Goal: Task Accomplishment & Management: Use online tool/utility

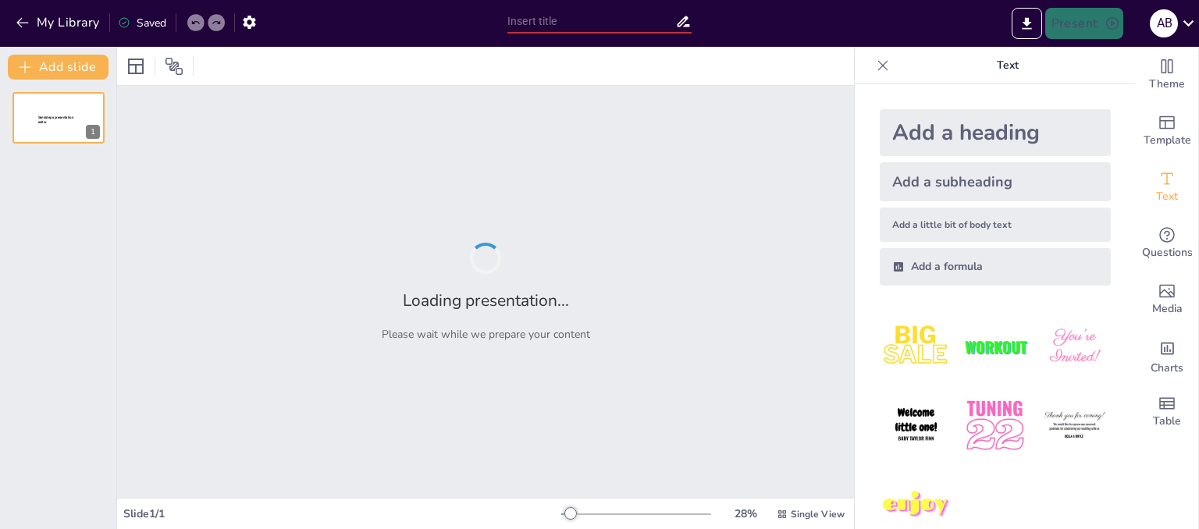
type input "Exploring the Philosophical Depths of the [DEMOGRAPHIC_DATA]: Insights from [PE…"
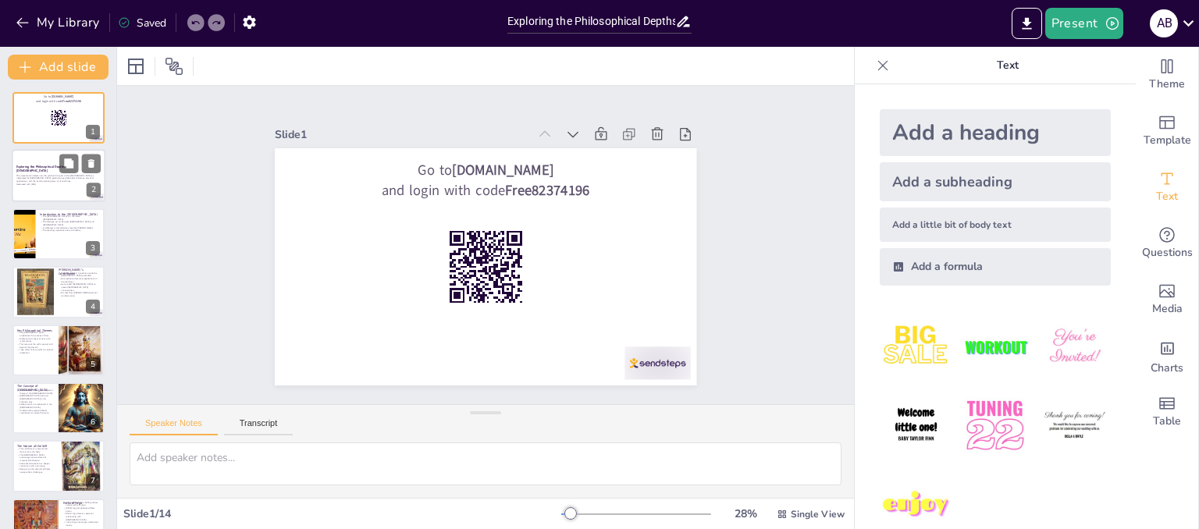
click at [41, 164] on div at bounding box center [59, 176] width 94 height 53
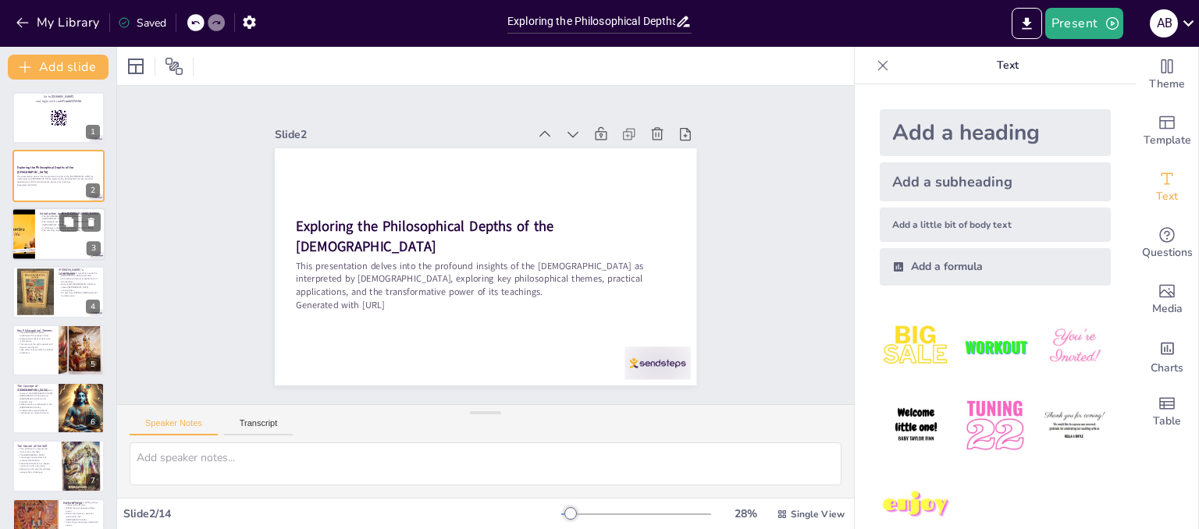
checkbox input "true"
click at [81, 232] on div at bounding box center [59, 234] width 94 height 53
type textarea "The [DEMOGRAPHIC_DATA] is not only a religious text but also a philosophical gu…"
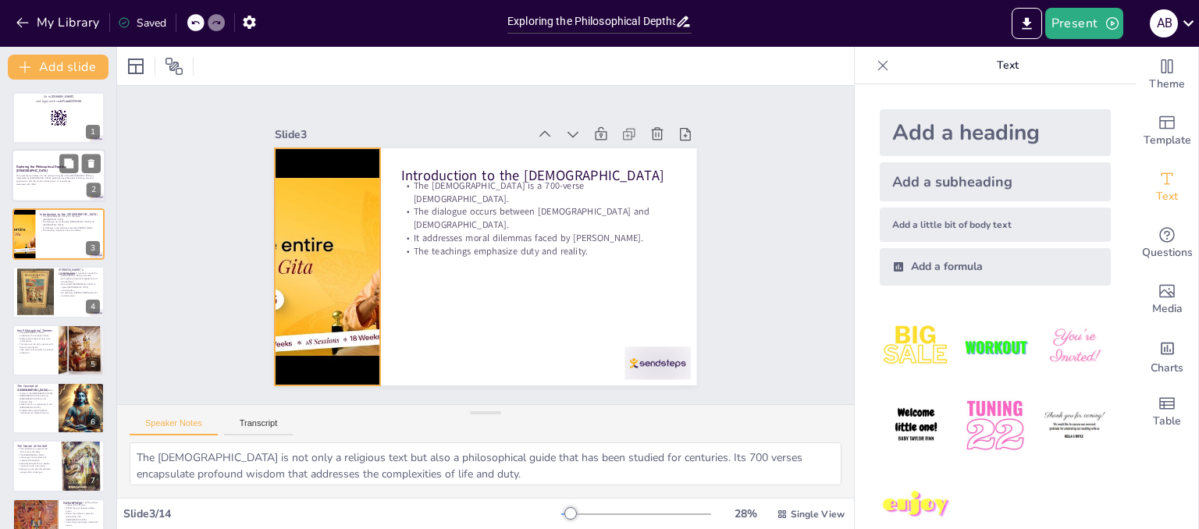
checkbox input "true"
click at [48, 190] on div at bounding box center [59, 176] width 94 height 53
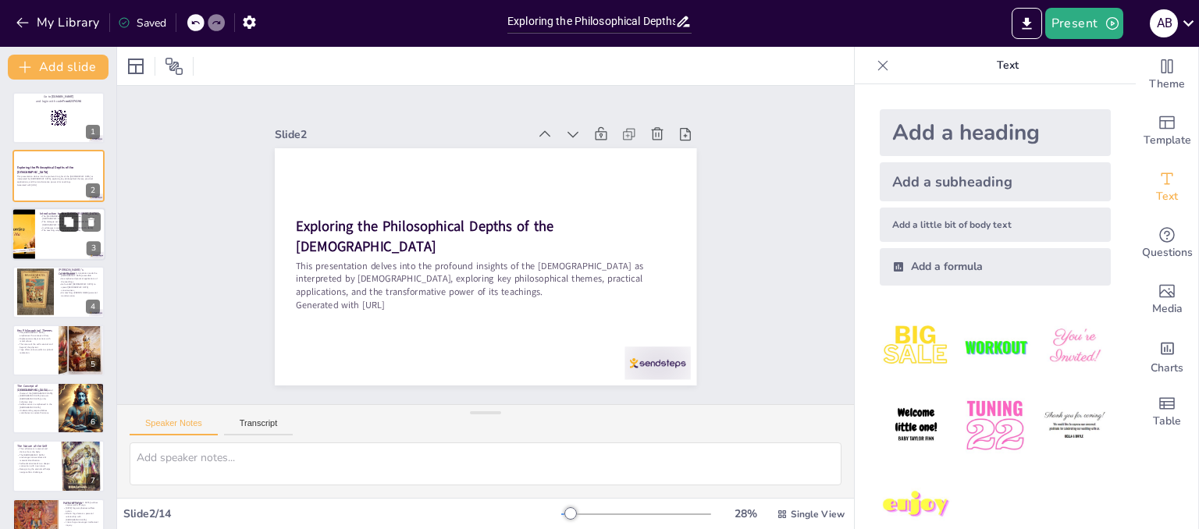
checkbox input "true"
click at [60, 230] on div at bounding box center [79, 221] width 41 height 19
type textarea "The [DEMOGRAPHIC_DATA] is not only a religious text but also a philosophical gu…"
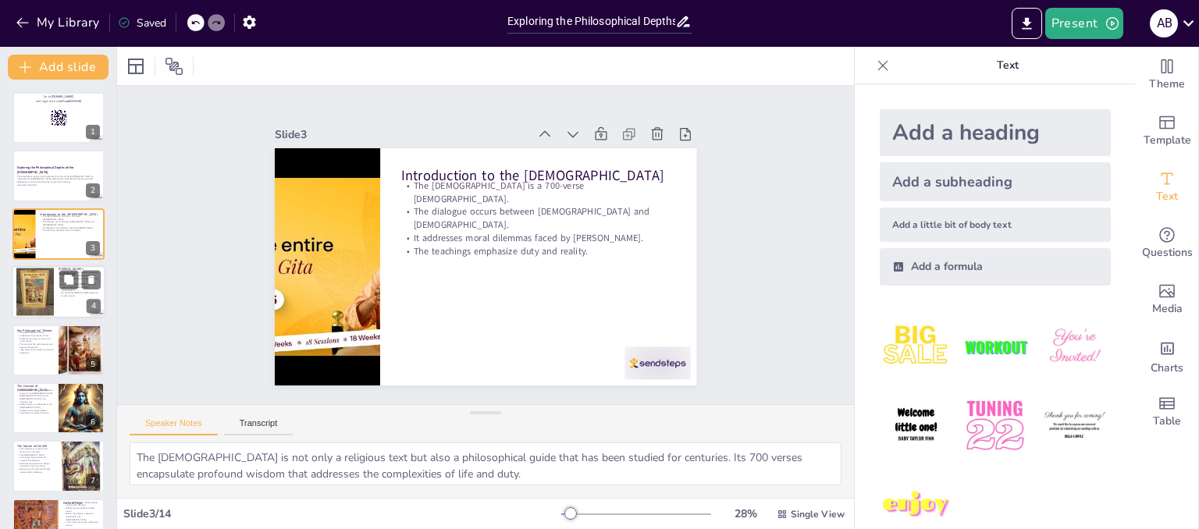
checkbox input "true"
click at [68, 296] on div at bounding box center [59, 291] width 94 height 53
type textarea "The accessibility of the [DEMOGRAPHIC_DATA] through [PERSON_NAME]'s translation…"
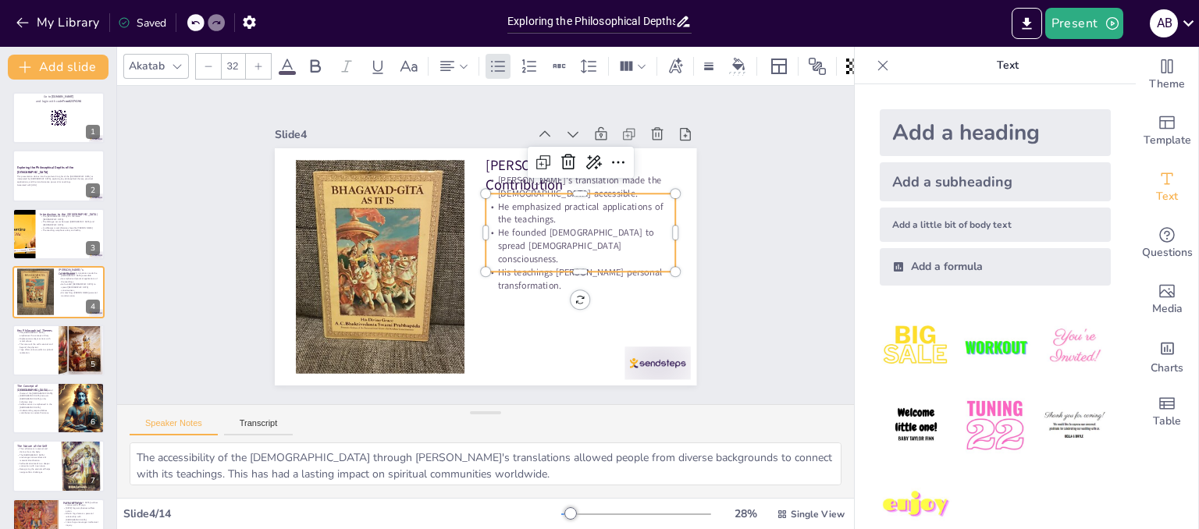
click at [574, 182] on div "[PERSON_NAME]'s Contribution Prabhupada's translation made the [DEMOGRAPHIC_DAT…" at bounding box center [471, 261] width 472 height 459
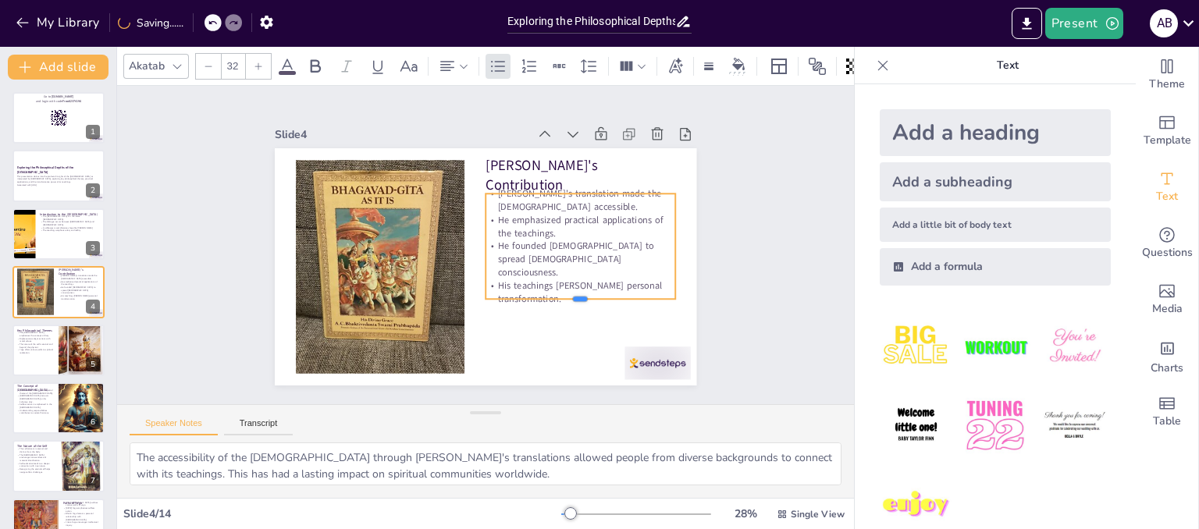
drag, startPoint x: 551, startPoint y: 266, endPoint x: 556, endPoint y: 292, distance: 26.2
click at [556, 297] on div at bounding box center [565, 323] width 188 height 52
click at [785, 277] on div "Slide 1 Go to [DOMAIN_NAME] and login with code Free82374196 Slide 2 Exploring …" at bounding box center [485, 245] width 799 height 531
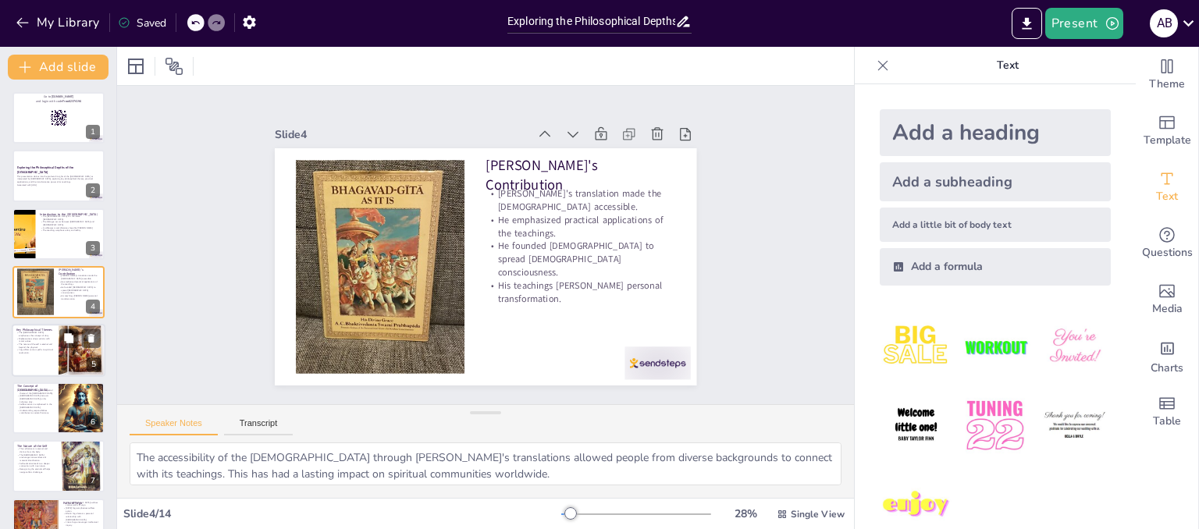
checkbox input "true"
click at [73, 359] on div at bounding box center [82, 350] width 51 height 53
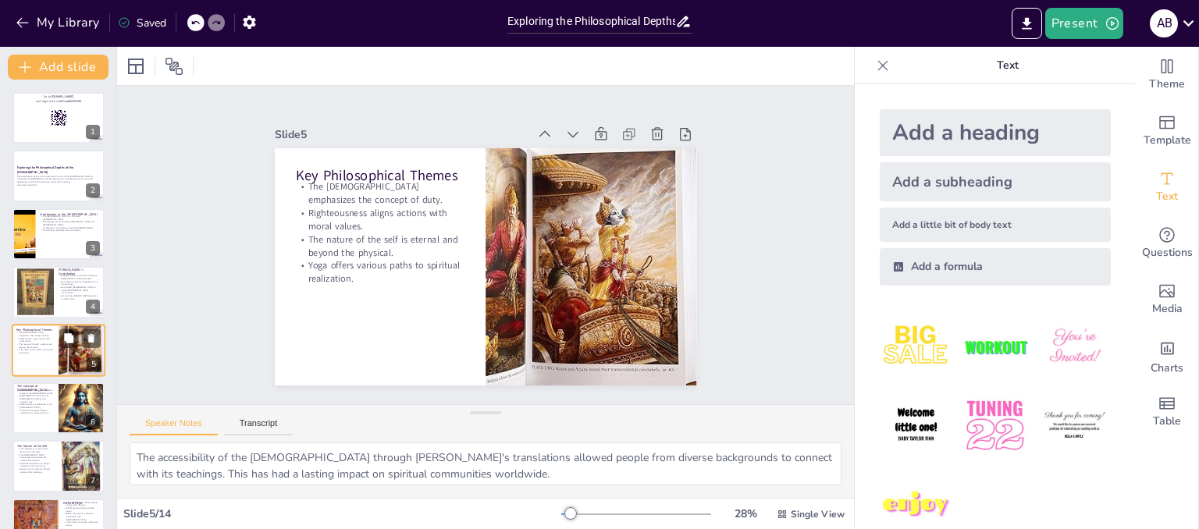
type textarea "Duty is a central theme in the Gita, guiding individuals to act responsibly and…"
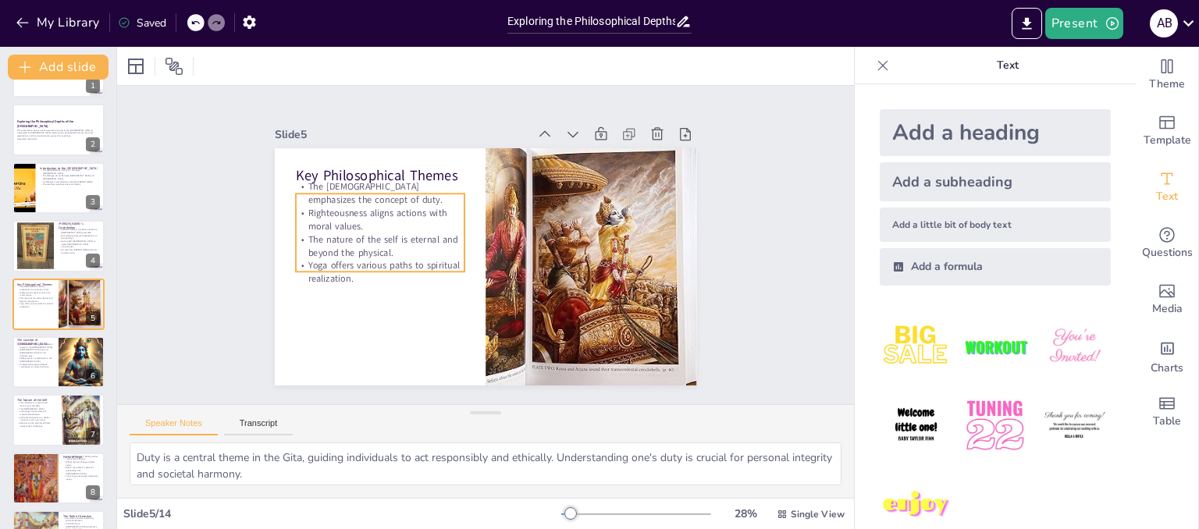
checkbox input "true"
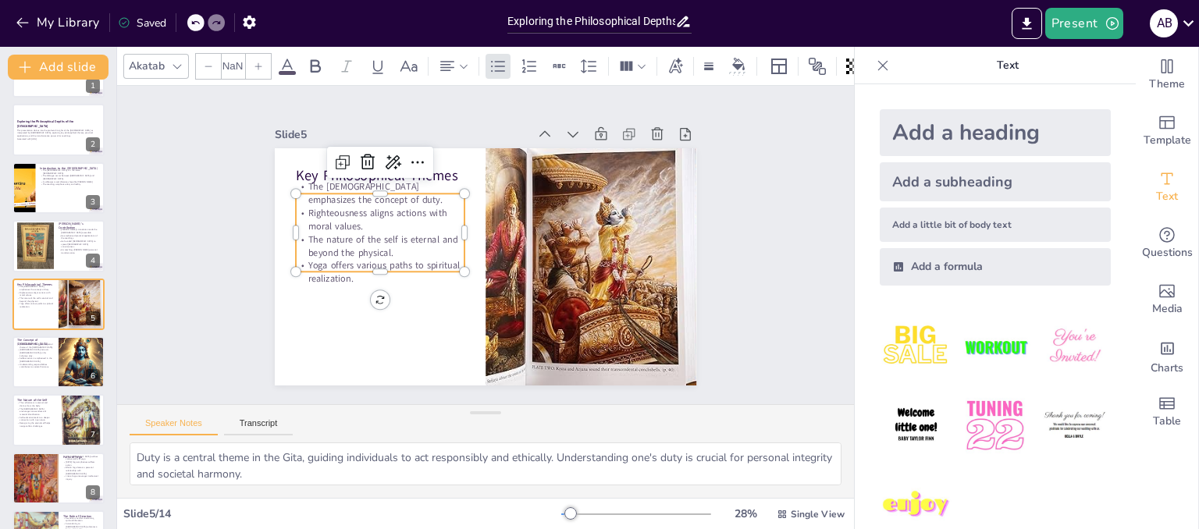
type input "32"
click at [351, 250] on p "The nature of the self is eternal and beyond the physical." at bounding box center [389, 203] width 165 height 93
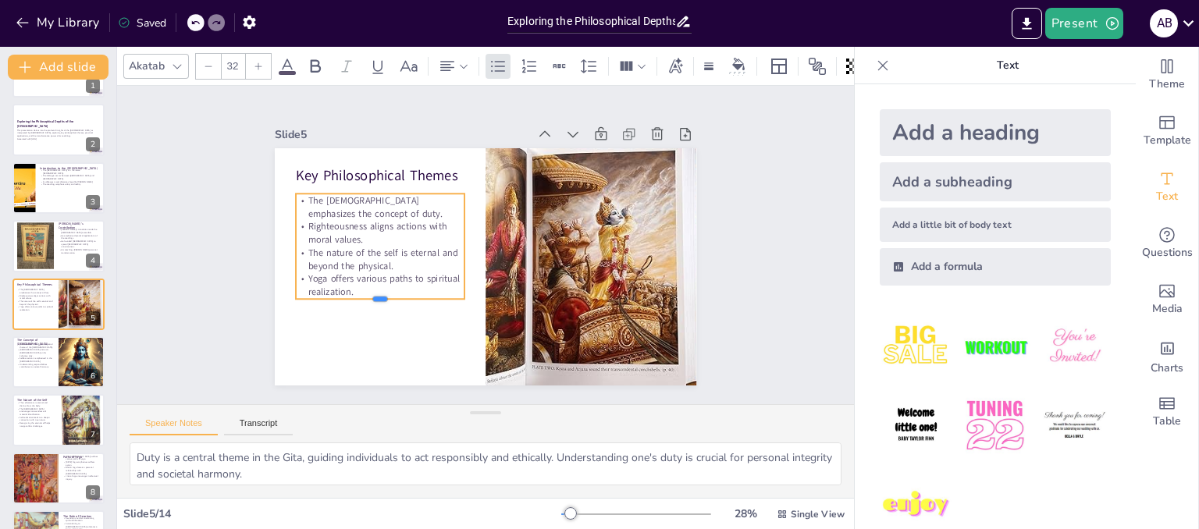
drag, startPoint x: 354, startPoint y: 269, endPoint x: 357, endPoint y: 281, distance: 11.9
click at [357, 281] on div "Key Philosophical Themes The Gita emphasizes the concept of duty. Righteousness…" at bounding box center [471, 261] width 472 height 459
click at [194, 333] on div "Slide 1 Go to [DOMAIN_NAME] and login with code Free82374196 Slide 2 Exploring …" at bounding box center [485, 245] width 799 height 531
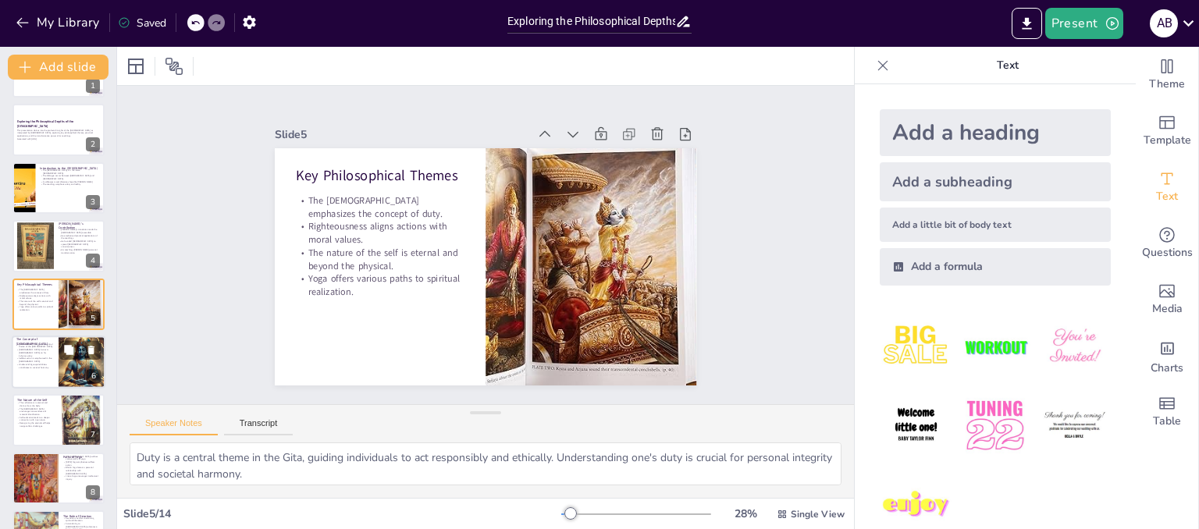
checkbox input "true"
click at [74, 368] on div at bounding box center [81, 362] width 53 height 53
type textarea "Dharma is a guiding principle that shapes ethical behavior and decision-making.…"
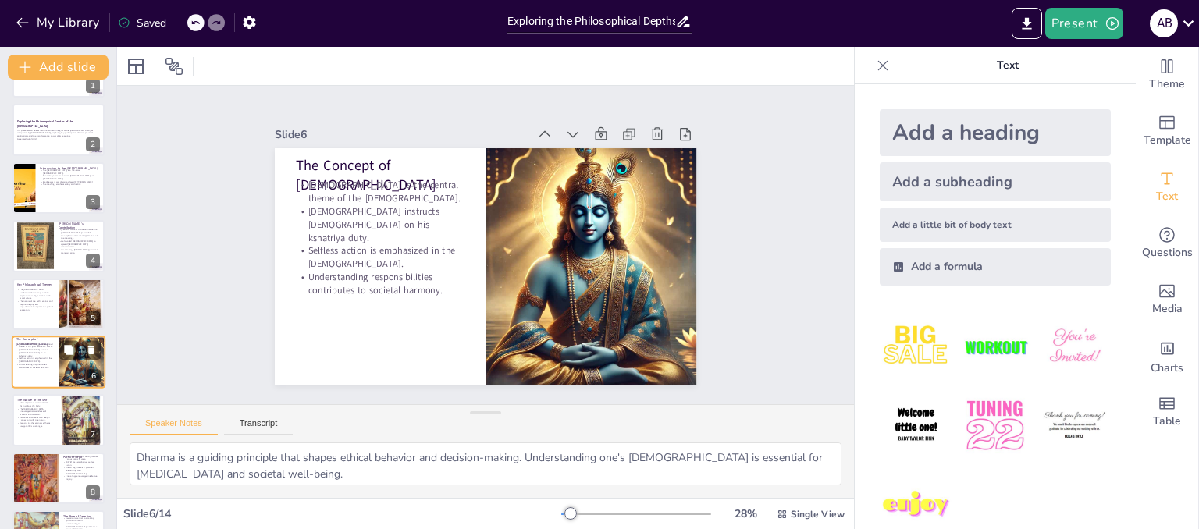
scroll to position [104, 0]
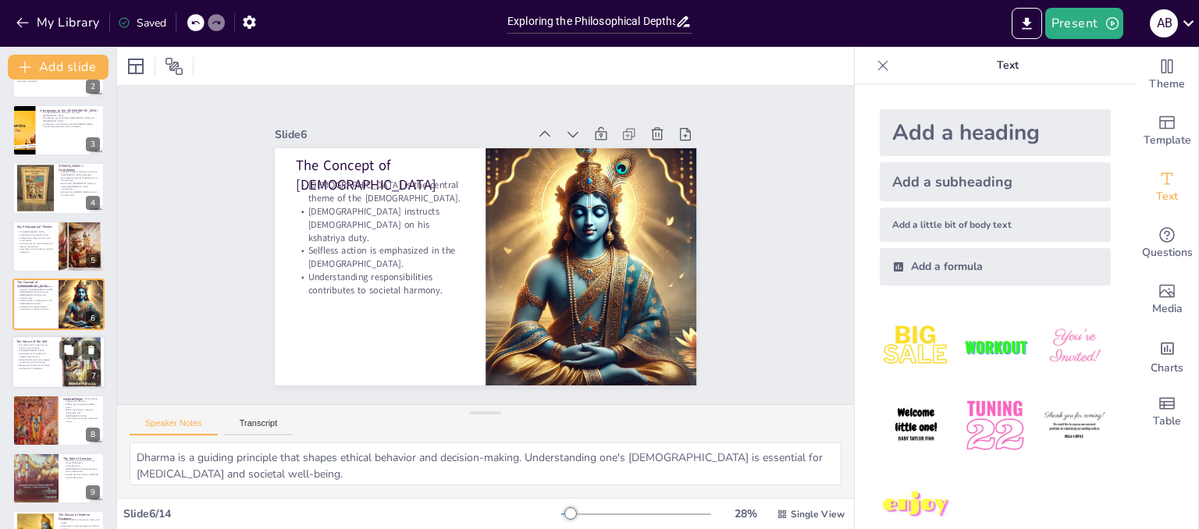
checkbox input "true"
click at [62, 361] on div at bounding box center [82, 362] width 47 height 72
type textarea "The eternal nature of the self is a profound teaching of the Gita, encouraging …"
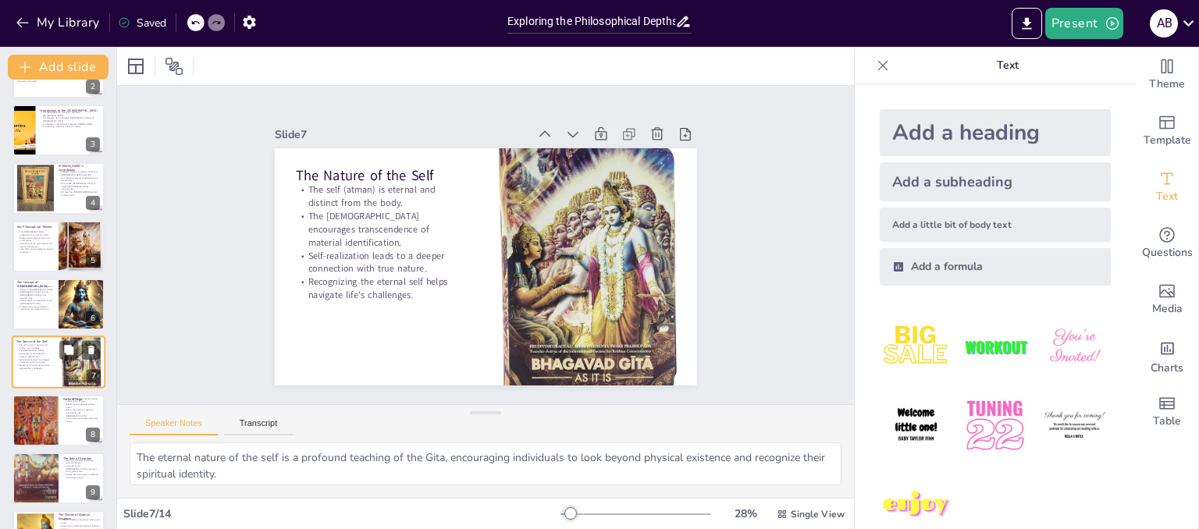
scroll to position [162, 0]
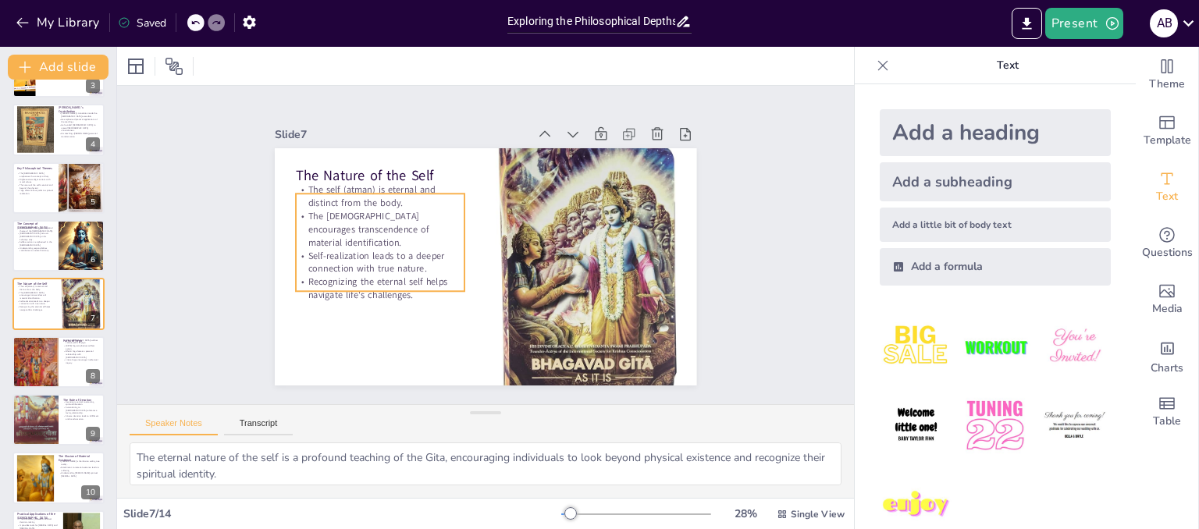
checkbox input "true"
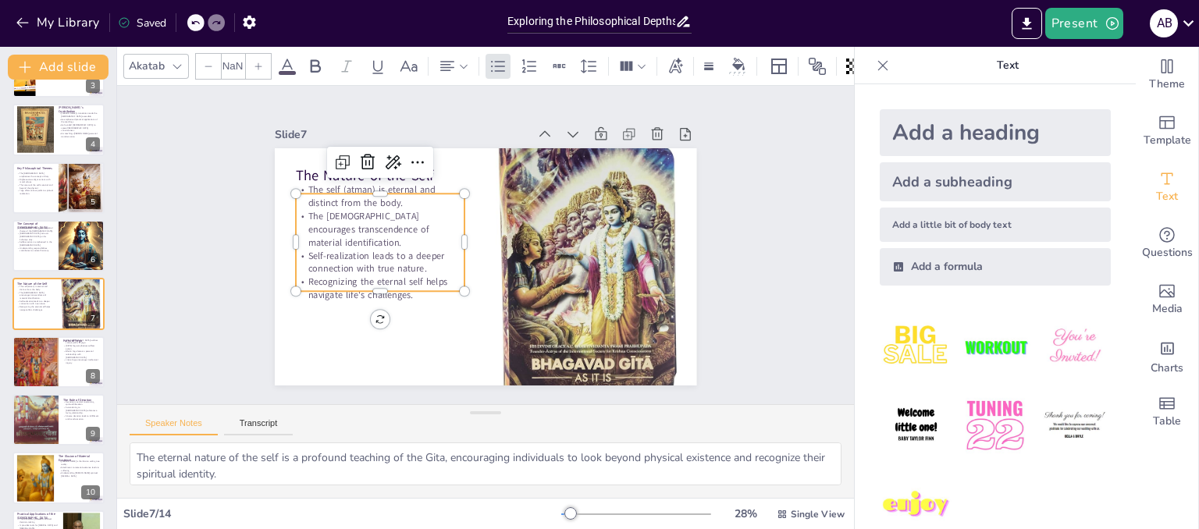
type input "32"
click at [316, 285] on p "Recognizing the eternal self helps navigate life's challenges." at bounding box center [370, 244] width 165 height 93
click at [221, 292] on div "Slide 1 Go to [DOMAIN_NAME] and login with code Free82374196 Slide 2 Exploring …" at bounding box center [485, 244] width 567 height 549
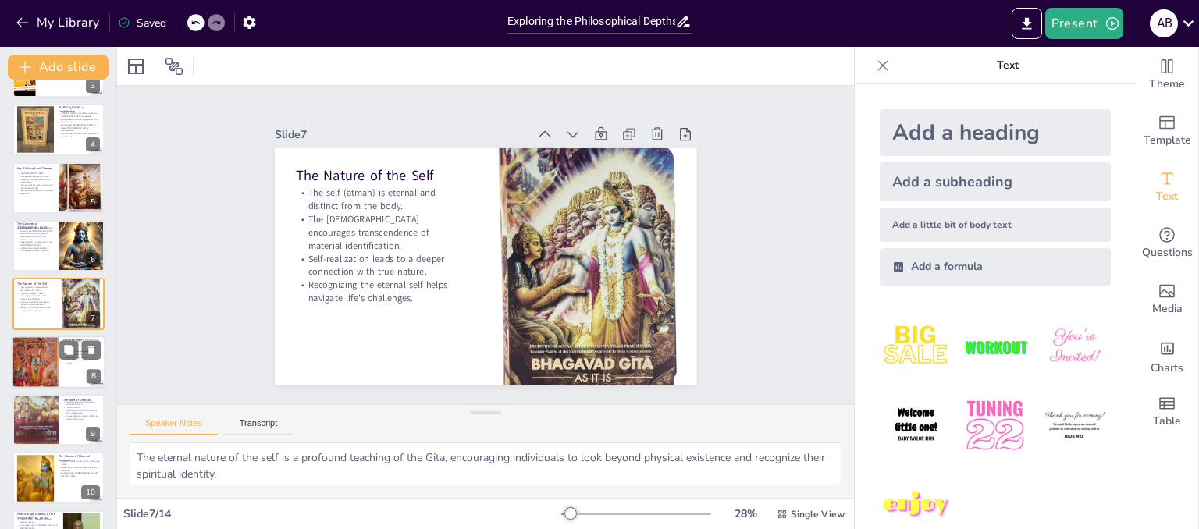
checkbox input "true"
click at [80, 377] on div at bounding box center [59, 362] width 94 height 53
type textarea "The diverse paths of yoga presented in the [DEMOGRAPHIC_DATA] make its teaching…"
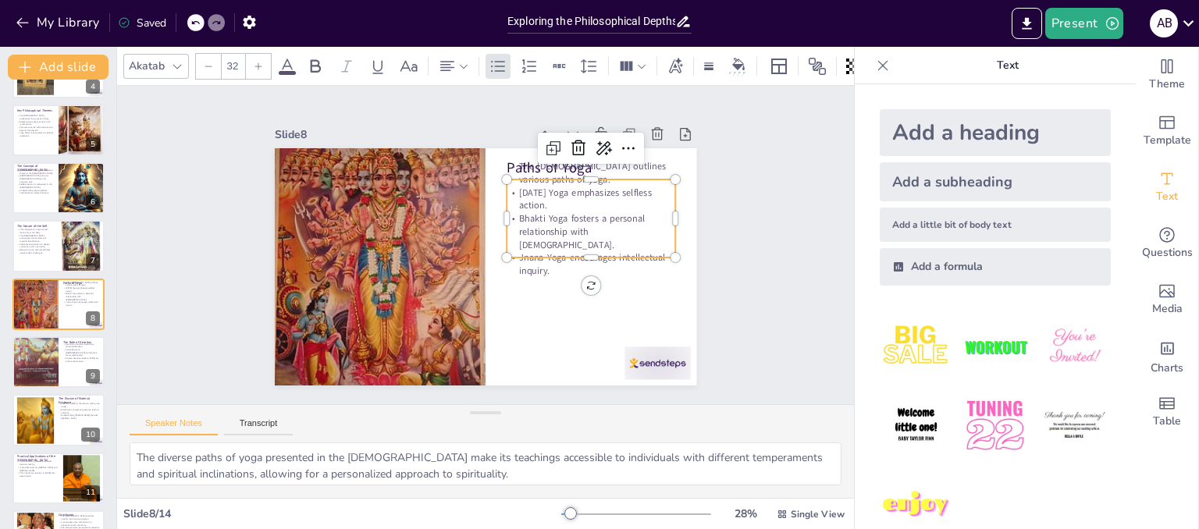
click at [602, 233] on p "[DATE] Yoga emphasizes selfless action." at bounding box center [577, 312] width 107 height 159
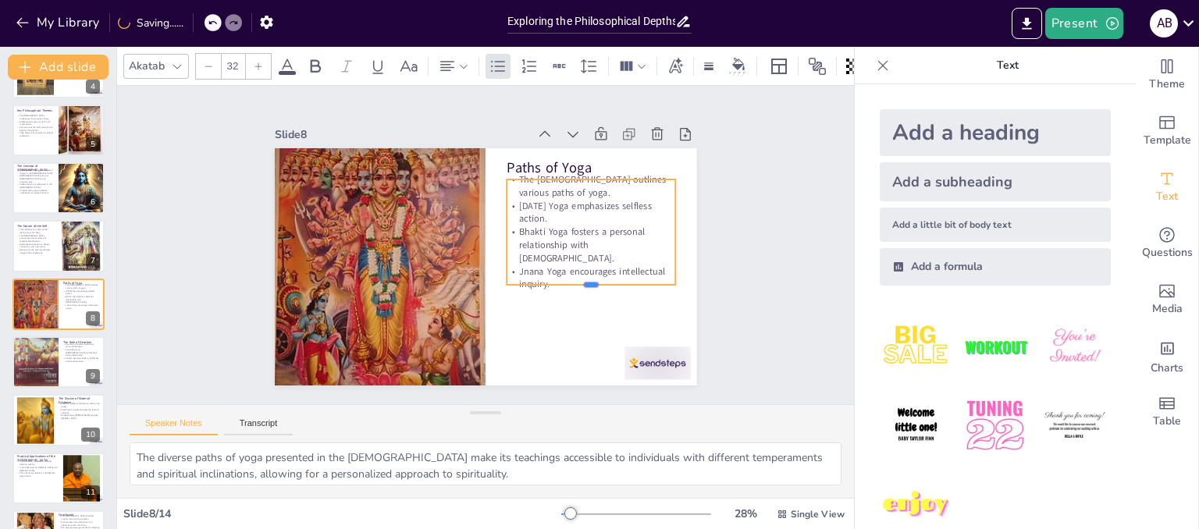
drag, startPoint x: 599, startPoint y: 253, endPoint x: 606, endPoint y: 271, distance: 19.0
click at [606, 271] on div "Paths of Yoga The Gita outlines various paths of yoga. [DATE] Yoga emphasizes s…" at bounding box center [478, 266] width 474 height 356
click at [736, 307] on div "Slide 1 Go to [DOMAIN_NAME] and login with code Free82374196 Slide 2 Exploring …" at bounding box center [485, 246] width 761 height 730
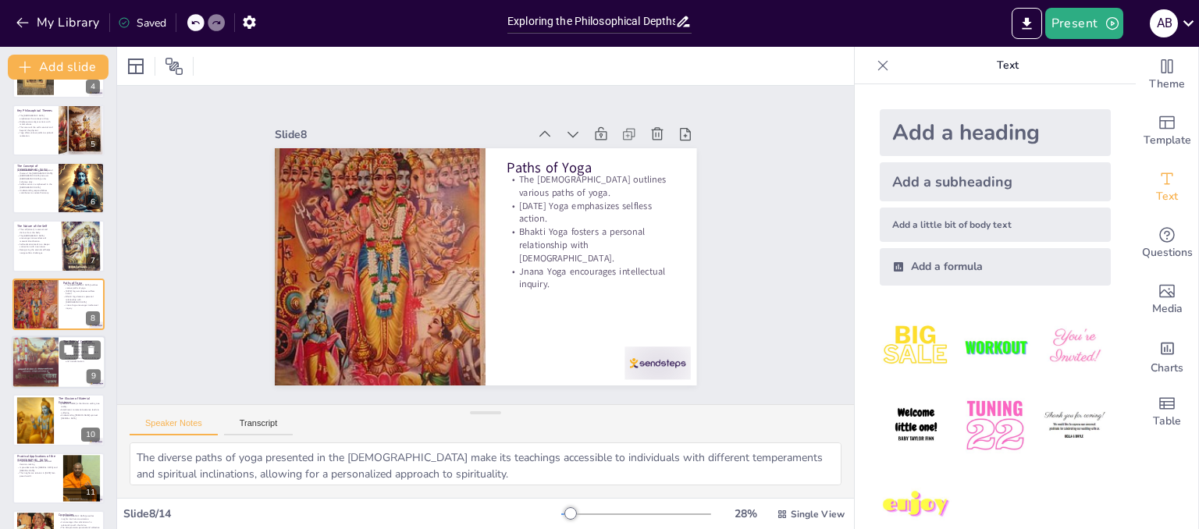
checkbox input "true"
click at [42, 353] on div at bounding box center [35, 362] width 47 height 83
type textarea "The emphasis on devotion in the Gita underscores its importance in achieving sp…"
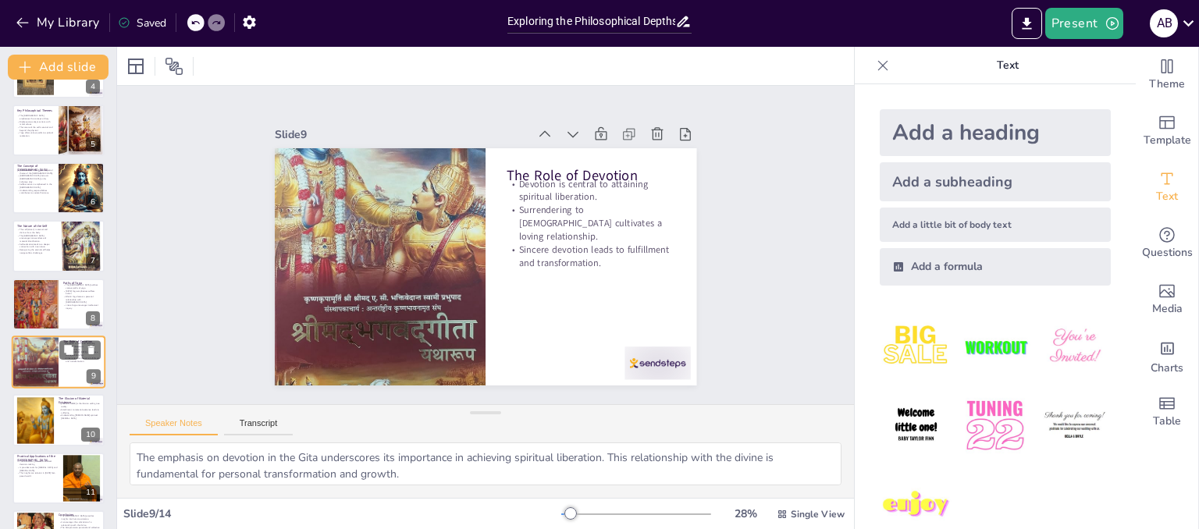
scroll to position [278, 0]
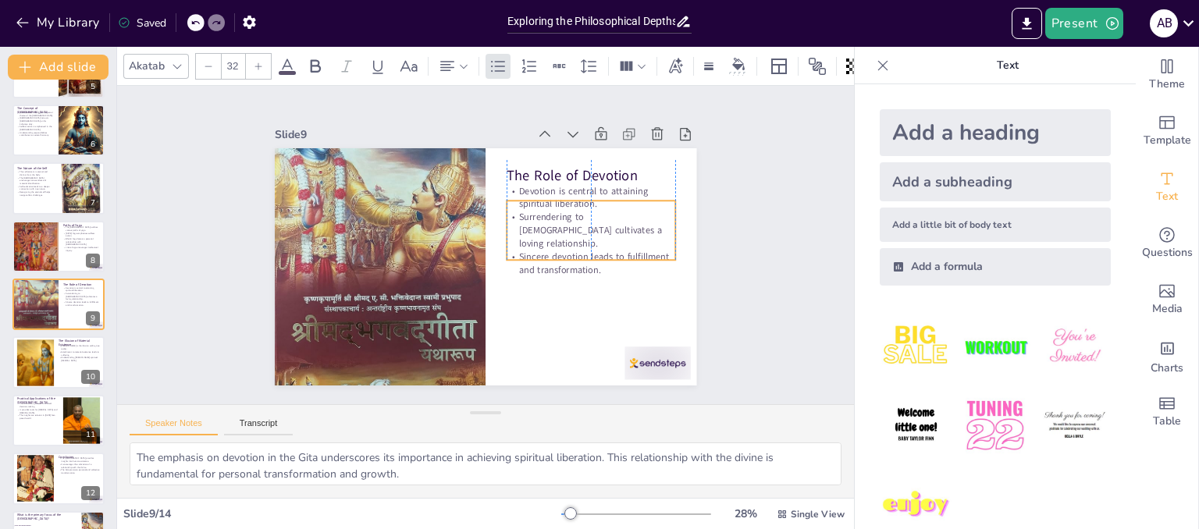
click at [563, 261] on p "Sincere devotion leads to fulfillment and transformation." at bounding box center [560, 321] width 152 height 120
click at [722, 269] on div "Slide 1 Go to [DOMAIN_NAME] and login with code Free82374196 Slide 2 Exploring …" at bounding box center [486, 245] width 536 height 332
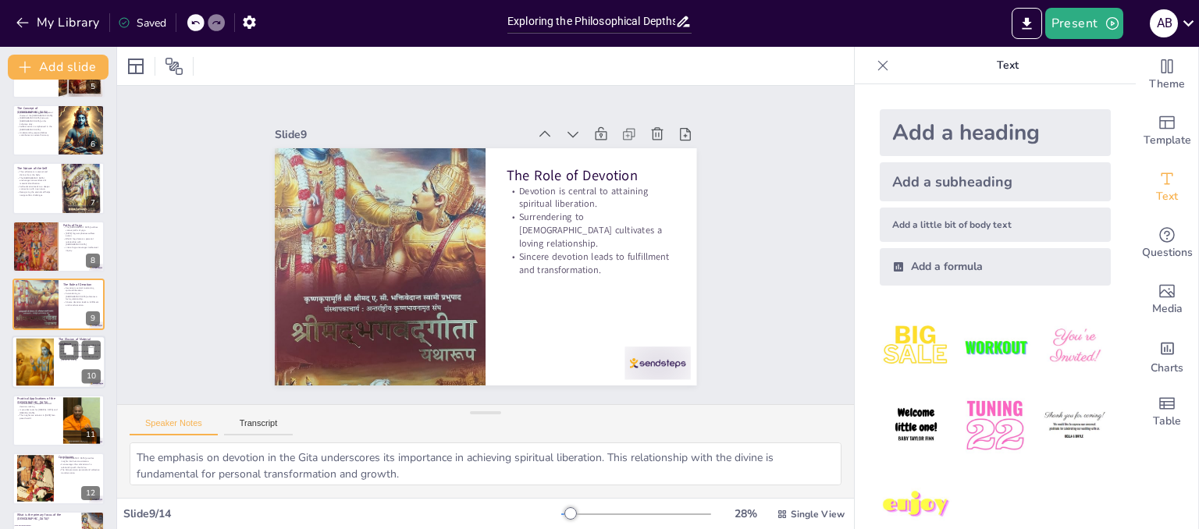
checkbox input "true"
click at [37, 378] on div at bounding box center [34, 363] width 71 height 48
type textarea "The concept of [PERSON_NAME] highlights the deceptive nature of the material wo…"
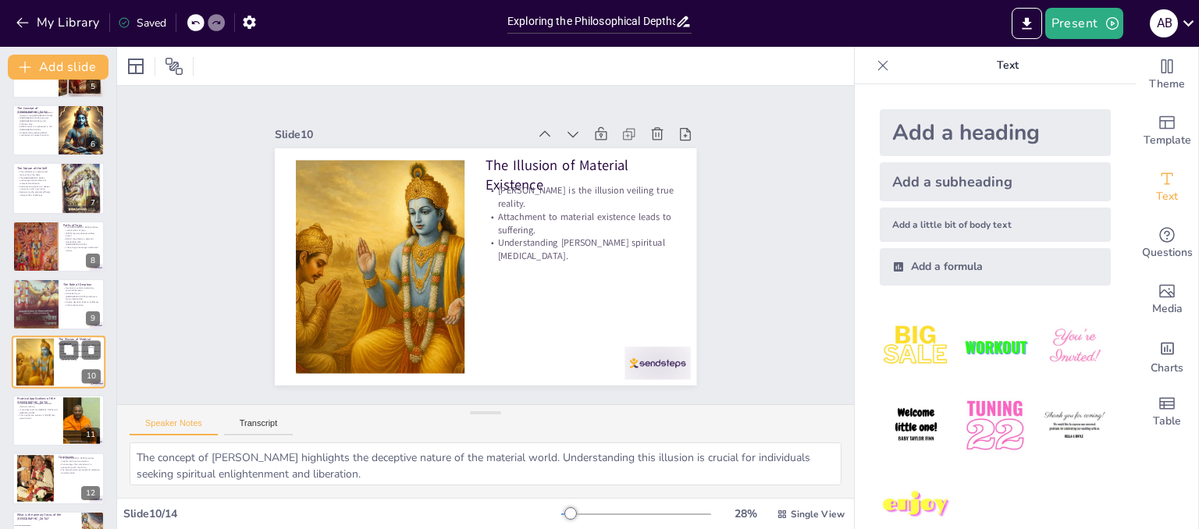
scroll to position [336, 0]
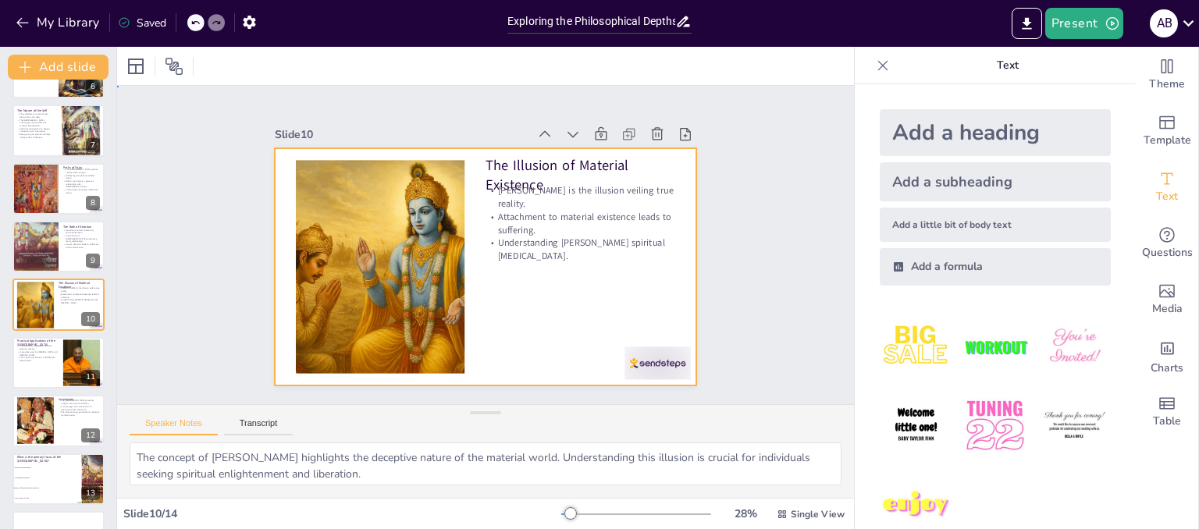
click at [540, 250] on div at bounding box center [476, 265] width 481 height 388
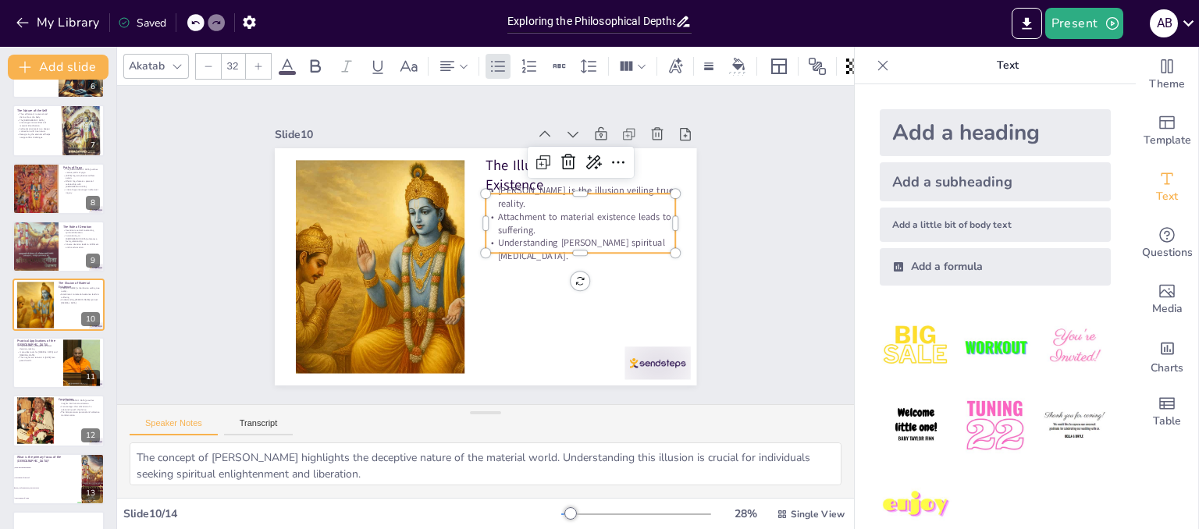
click at [568, 236] on p "Understanding [PERSON_NAME] spiritual [MEDICAL_DATA]." at bounding box center [574, 277] width 189 height 83
click at [572, 259] on div at bounding box center [569, 294] width 184 height 70
click at [126, 335] on div "Slide 1 Go to [DOMAIN_NAME] and login with code Free82374196 Slide 2 Exploring …" at bounding box center [485, 245] width 802 height 591
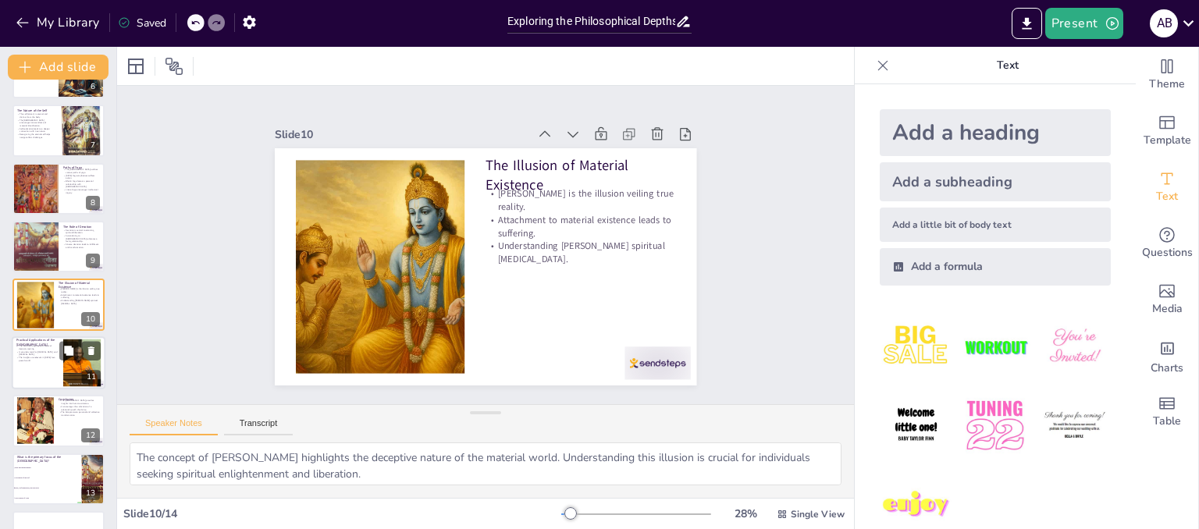
checkbox input "true"
click at [32, 365] on div at bounding box center [59, 362] width 94 height 53
type textarea "The ethical guidance provided by the Gita is invaluable for individuals facing …"
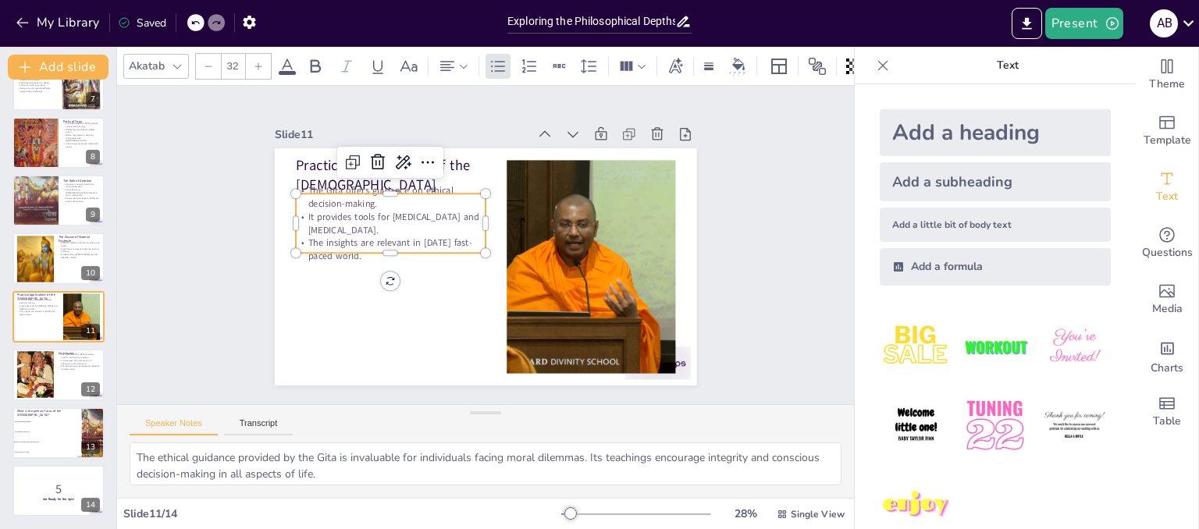
click at [350, 240] on p "The insights are relevant in [DATE] fast-paced world." at bounding box center [406, 192] width 169 height 133
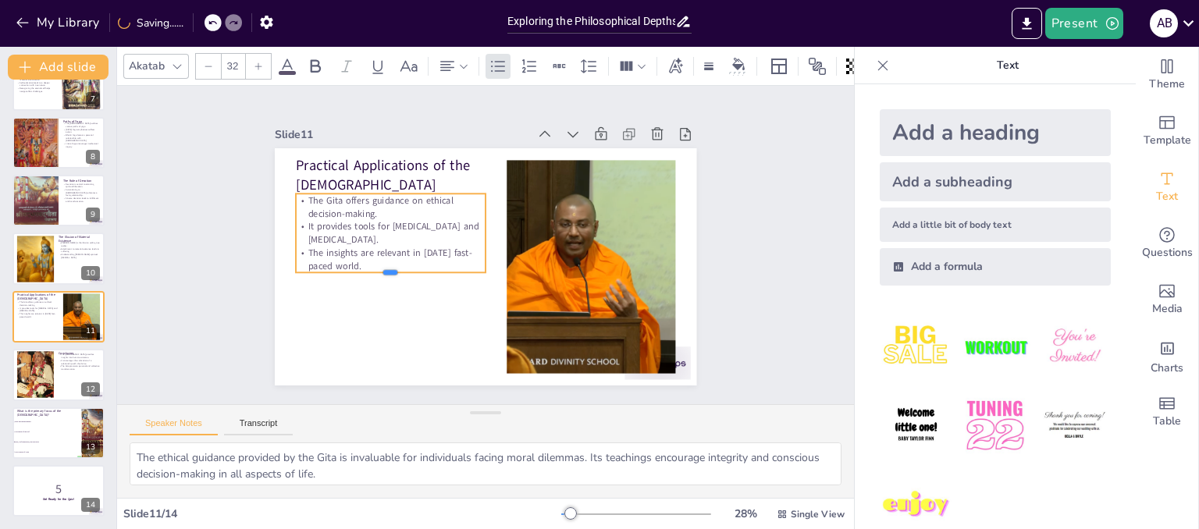
drag, startPoint x: 349, startPoint y: 247, endPoint x: 350, endPoint y: 258, distance: 11.0
click at [350, 258] on div "Practical Applications of the Gita The Gita offers guidance on ethical decision…" at bounding box center [481, 267] width 462 height 320
click at [190, 293] on div "Slide 1 Go to [DOMAIN_NAME] and login with code Free82374196 Slide 2 Exploring …" at bounding box center [485, 245] width 799 height 530
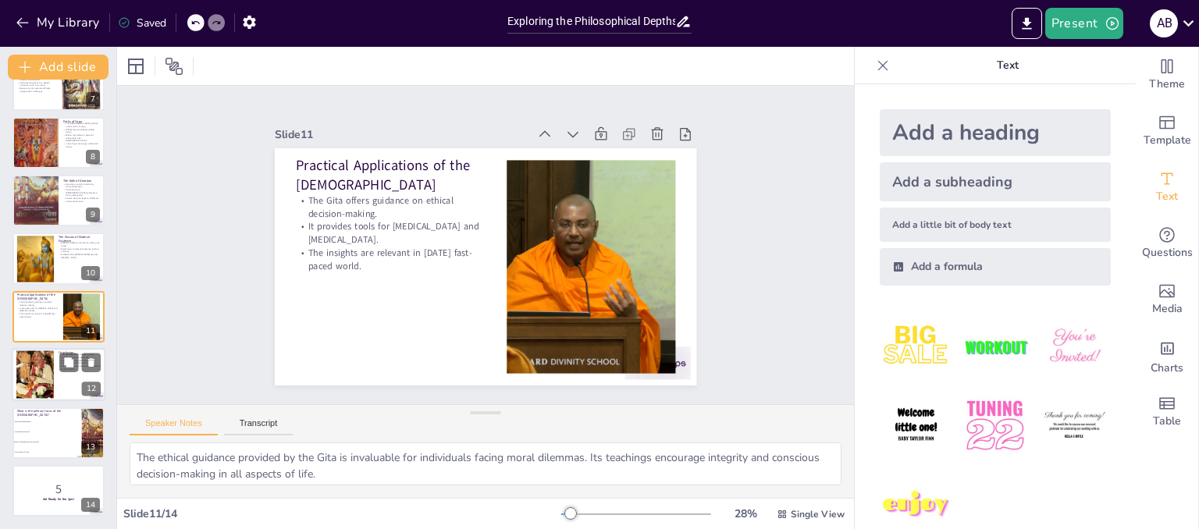
checkbox input "true"
click at [83, 382] on div at bounding box center [59, 374] width 94 height 53
type textarea "The insights offered by the Gita are profound, addressing fundamental questions…"
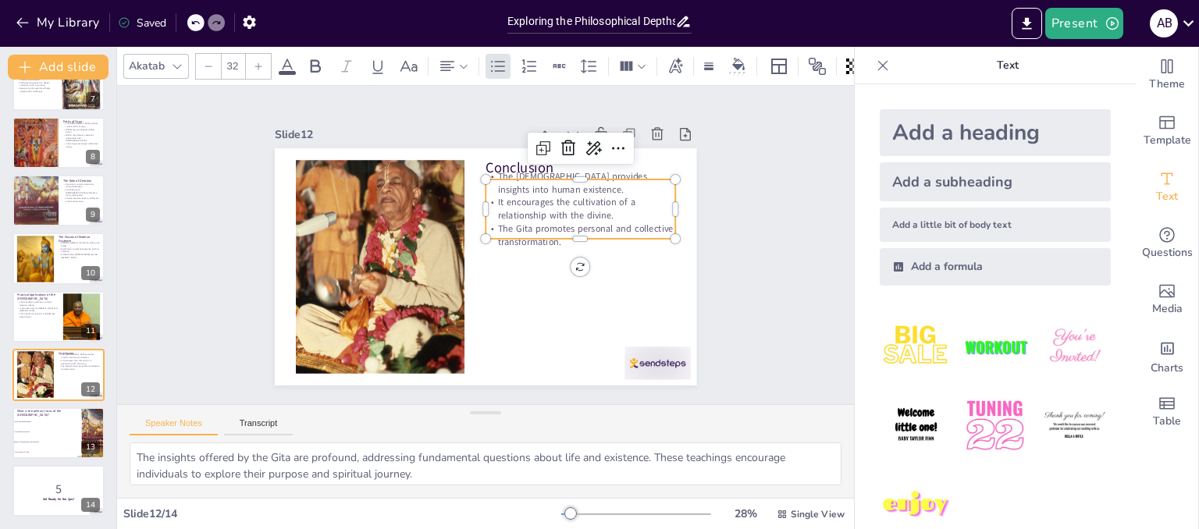
click at [574, 226] on p "The Gita promotes personal and collective transformation." at bounding box center [580, 254] width 191 height 65
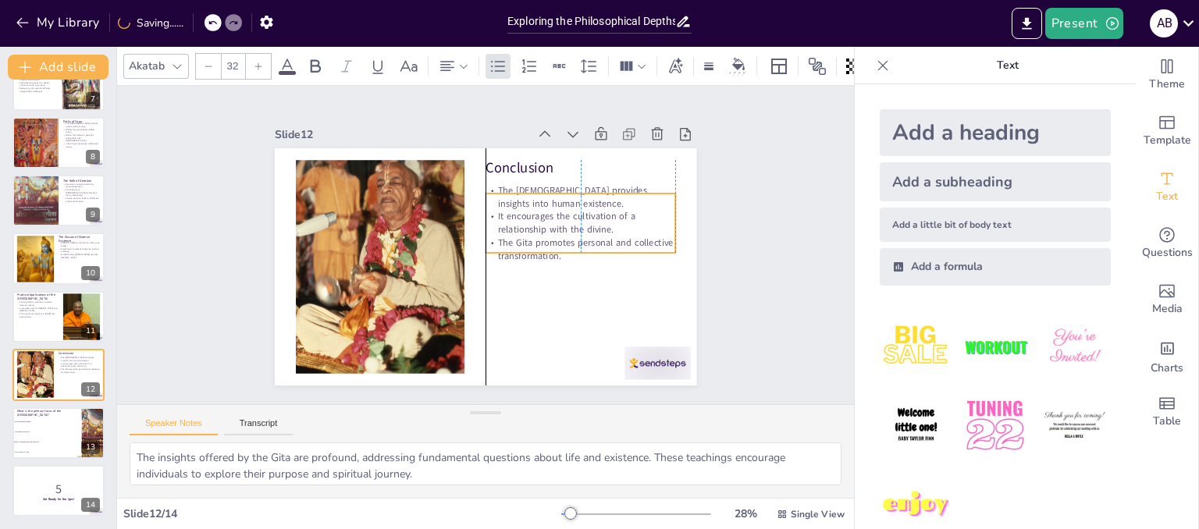
drag, startPoint x: 570, startPoint y: 230, endPoint x: 571, endPoint y: 243, distance: 13.4
click at [571, 243] on p "The Gita promotes personal and collective transformation." at bounding box center [537, 324] width 133 height 169
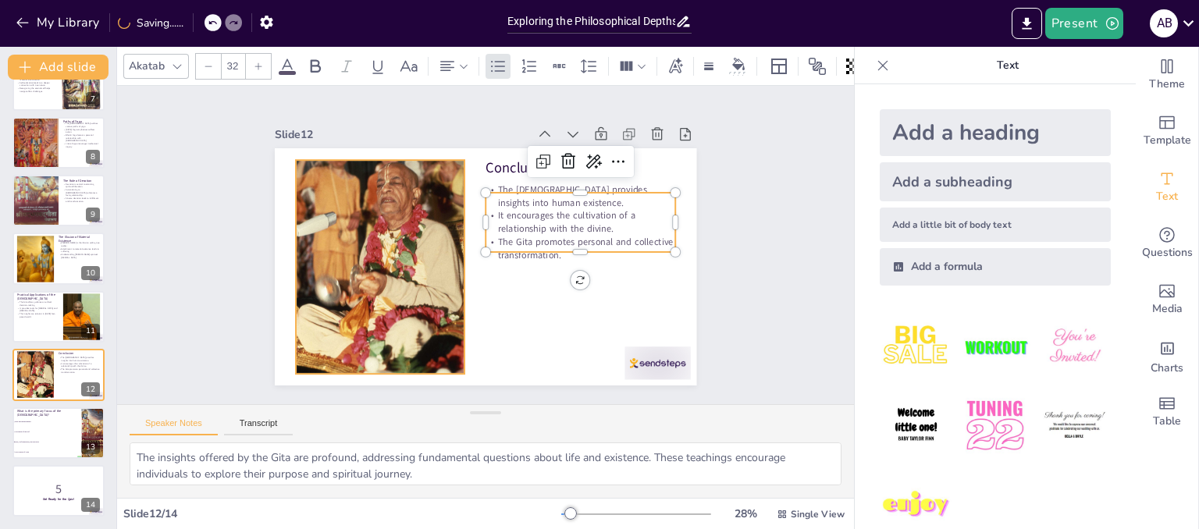
checkbox input "true"
click at [183, 276] on div "Slide 1 Go to [DOMAIN_NAME] and login with code Free82374196 Slide 2 Exploring …" at bounding box center [485, 245] width 799 height 531
checkbox input "true"
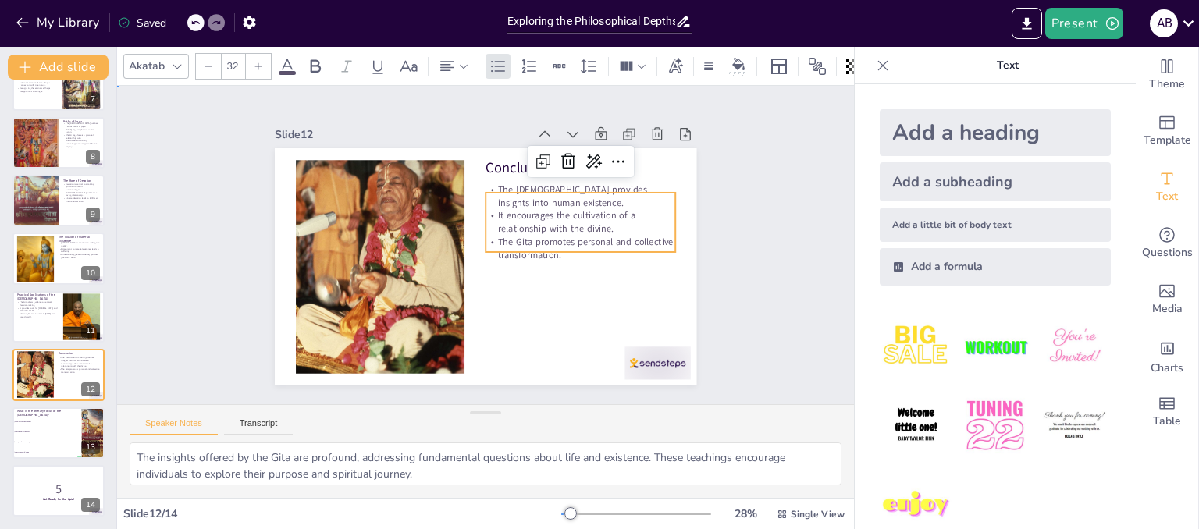
checkbox input "true"
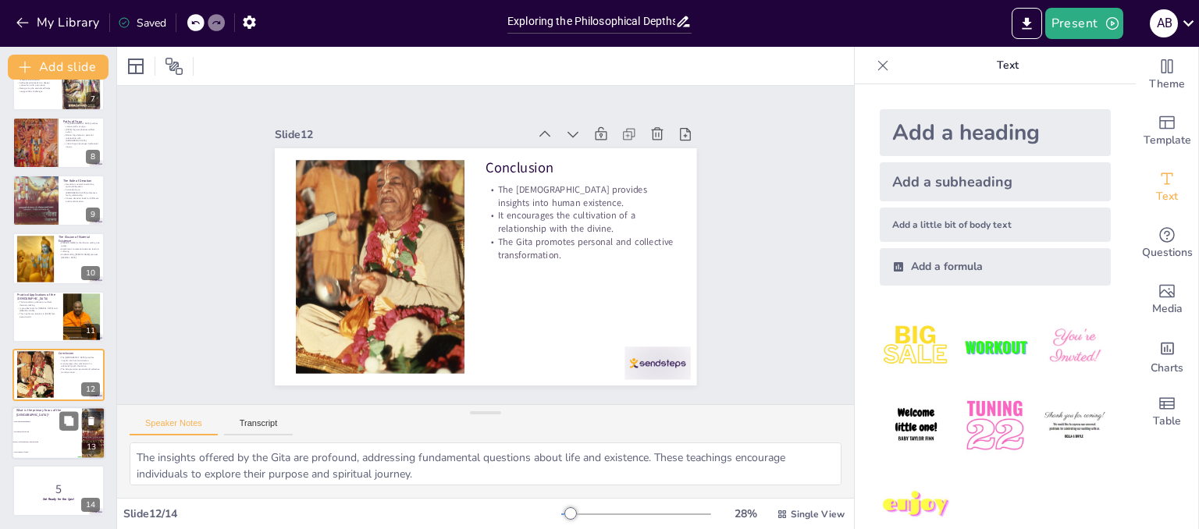
checkbox input "true"
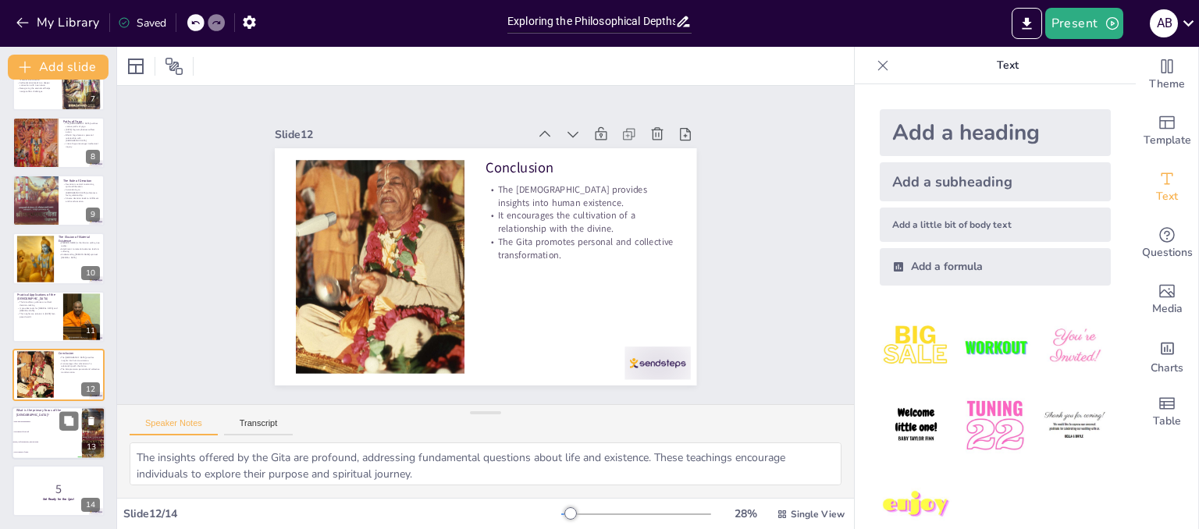
checkbox input "true"
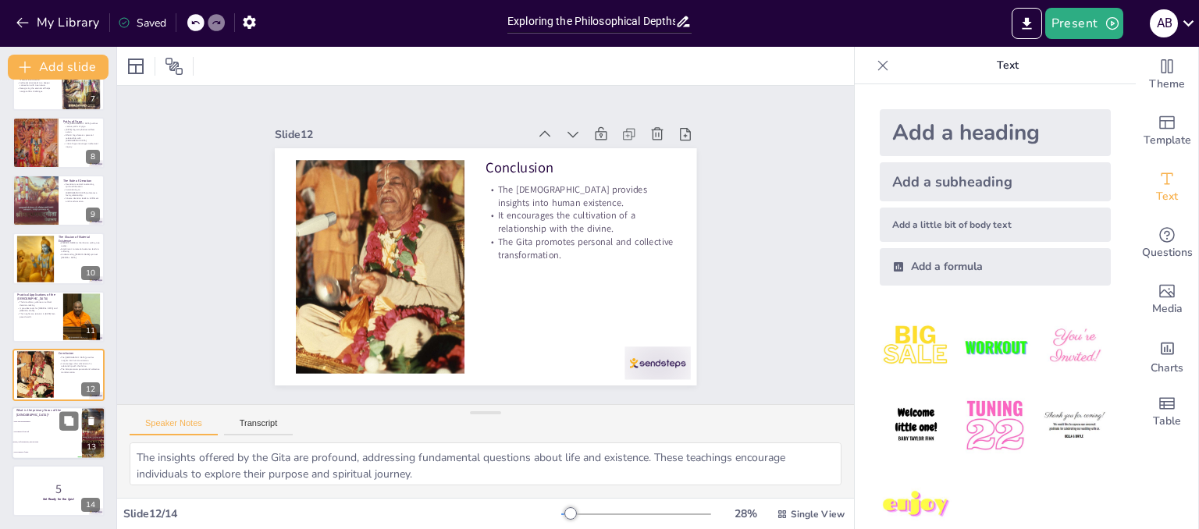
checkbox input "true"
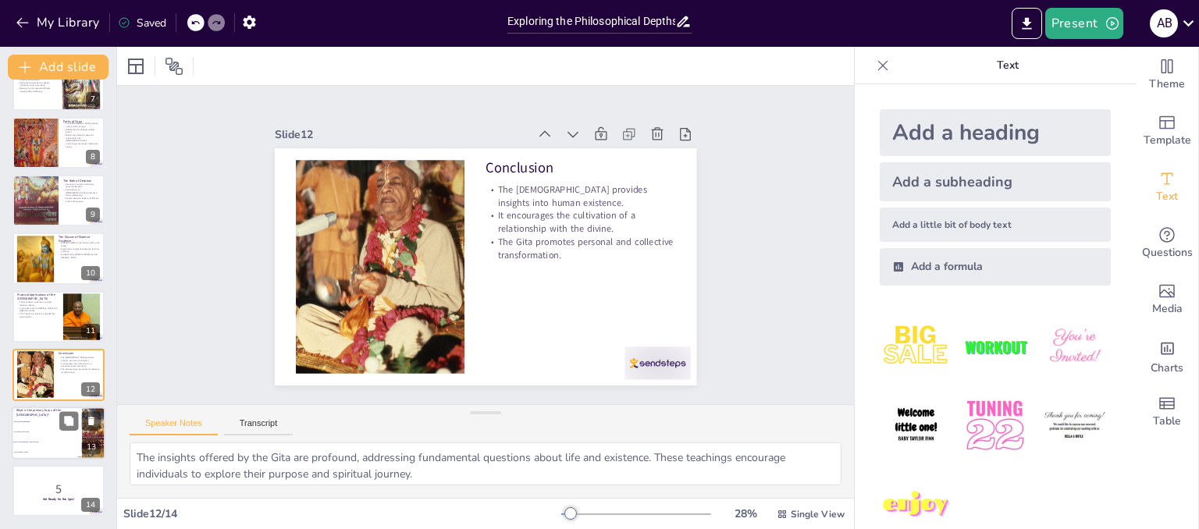
checkbox input "true"
click at [59, 424] on li "Duty and righteousness" at bounding box center [47, 422] width 70 height 10
type textarea "The correct answer is "Duty, self-realization, and devotion," which encapsulate…"
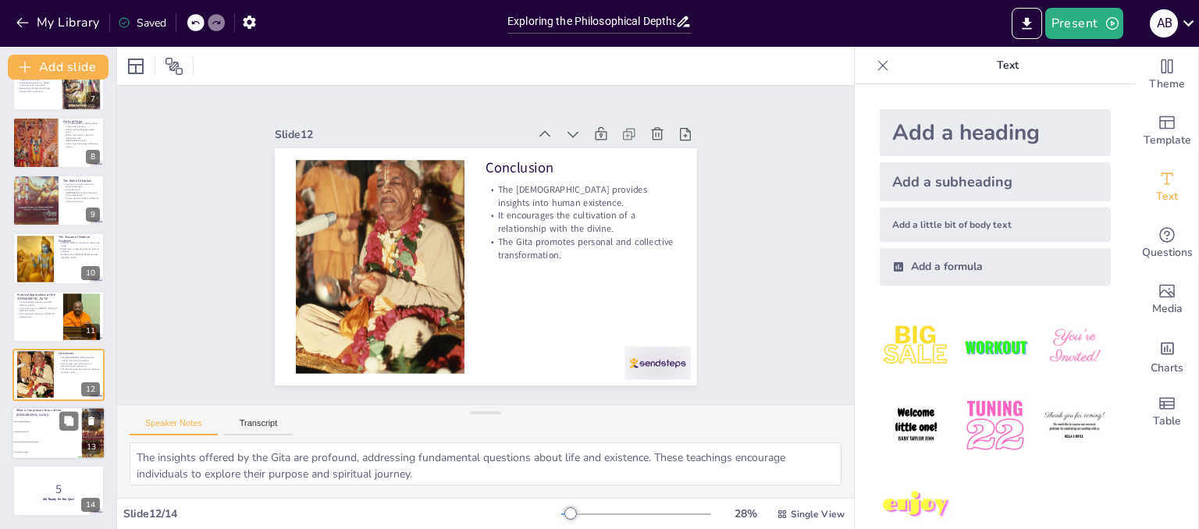
checkbox input "true"
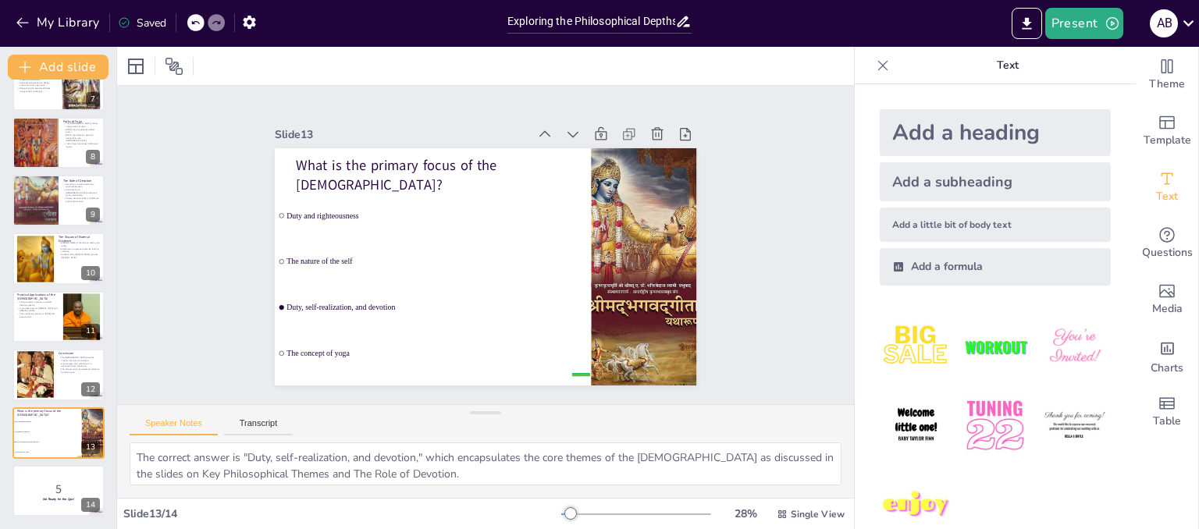
checkbox input "true"
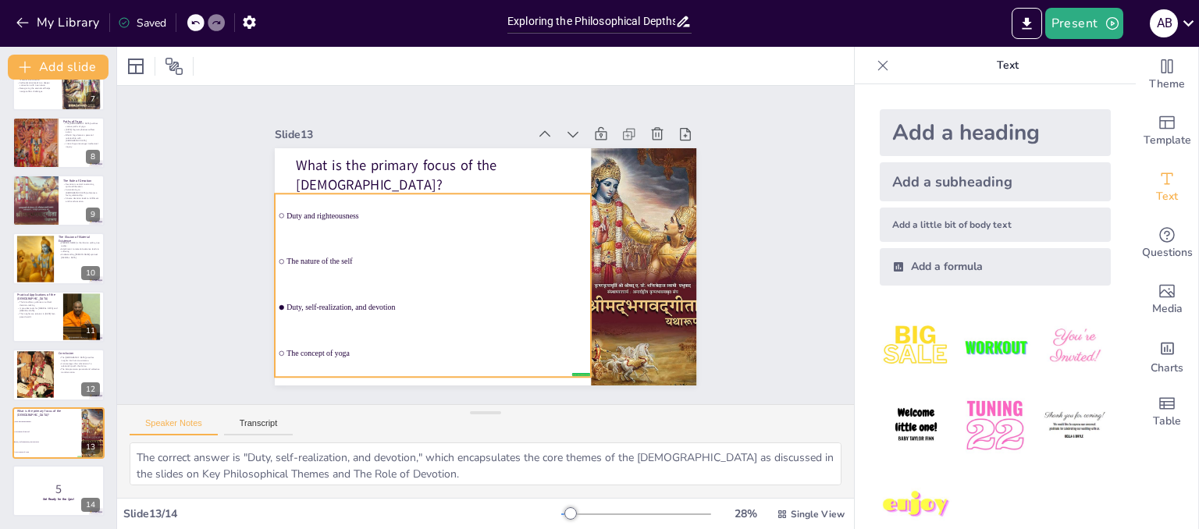
checkbox input "true"
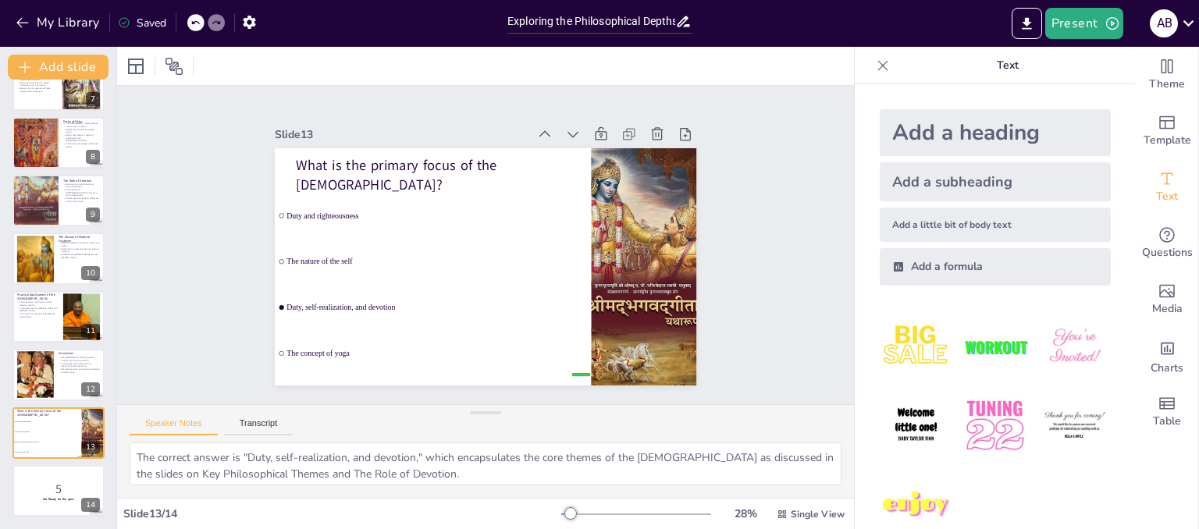
checkbox input "true"
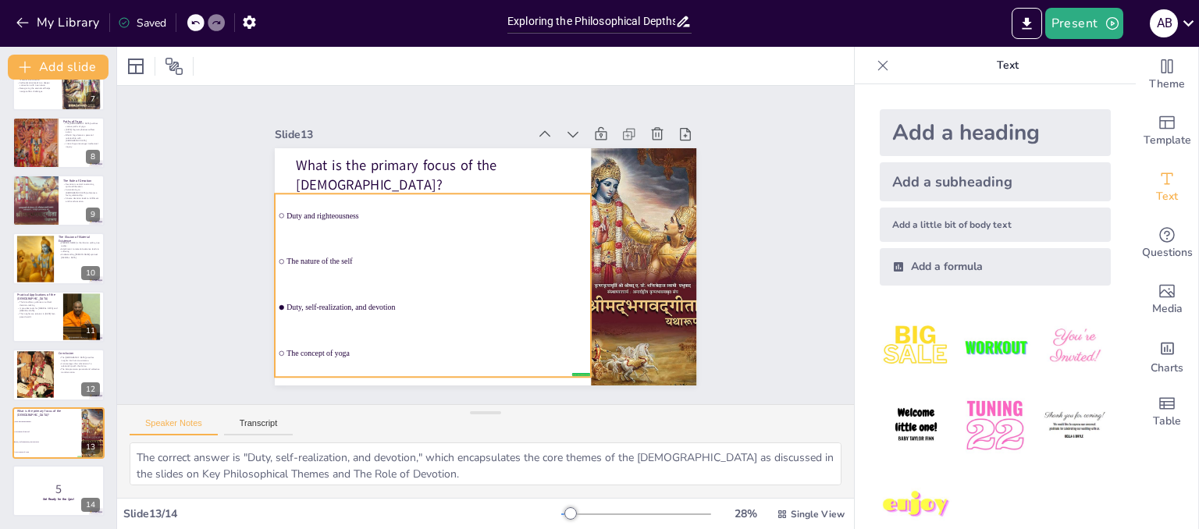
checkbox input "true"
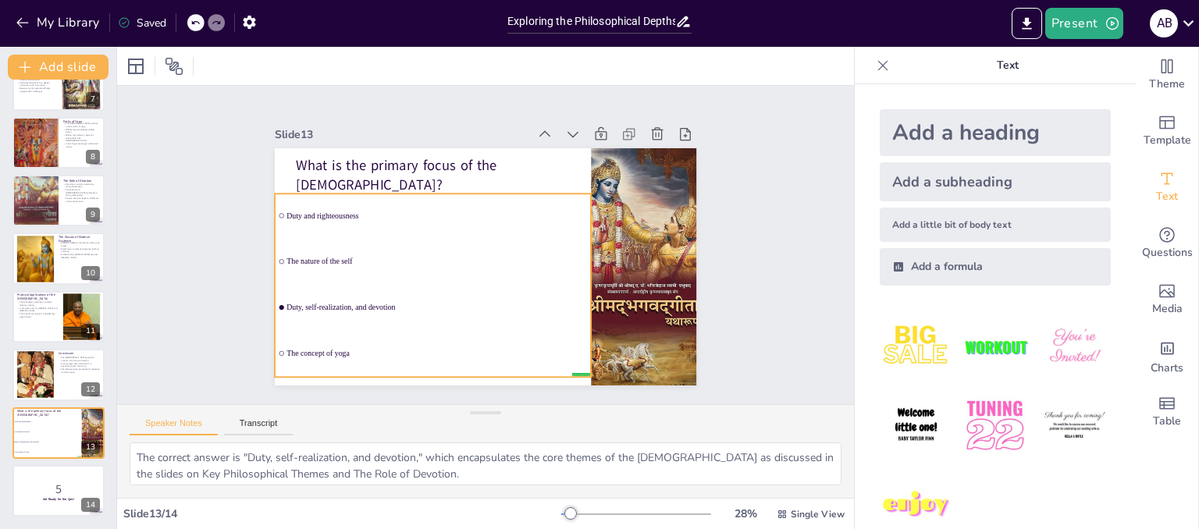
checkbox input "true"
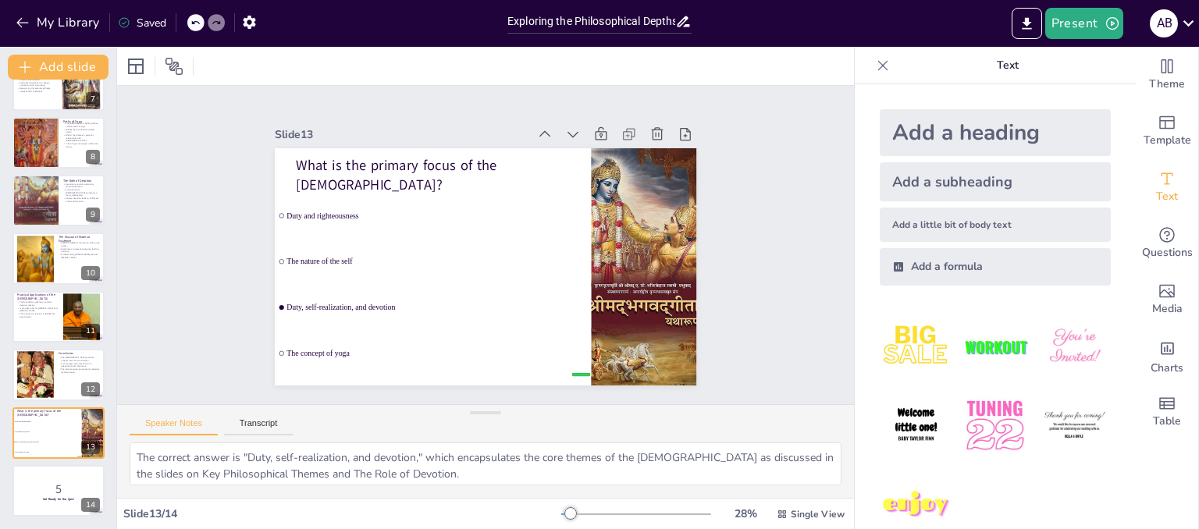
checkbox input "true"
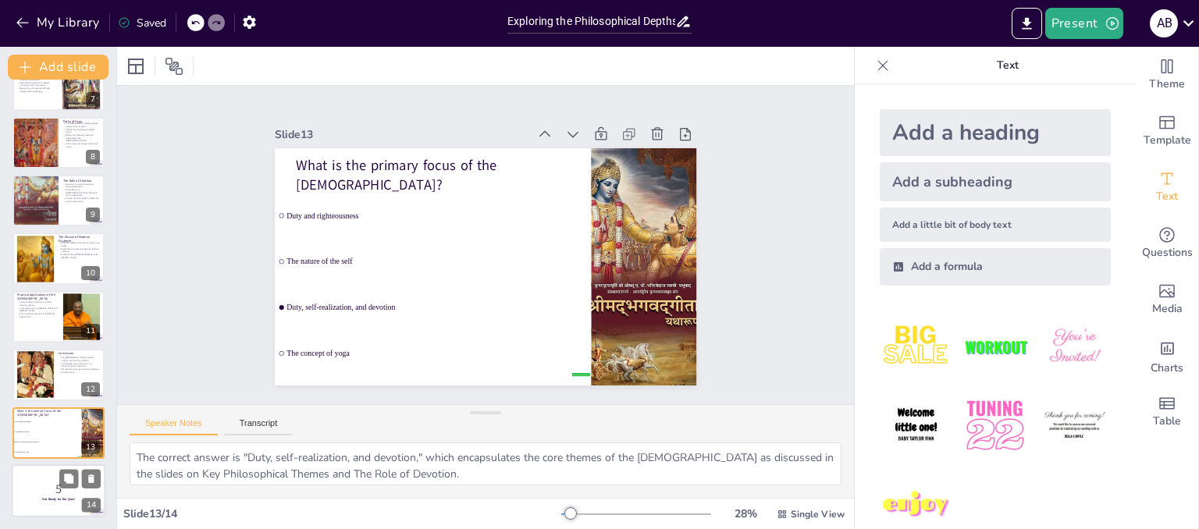
checkbox input "true"
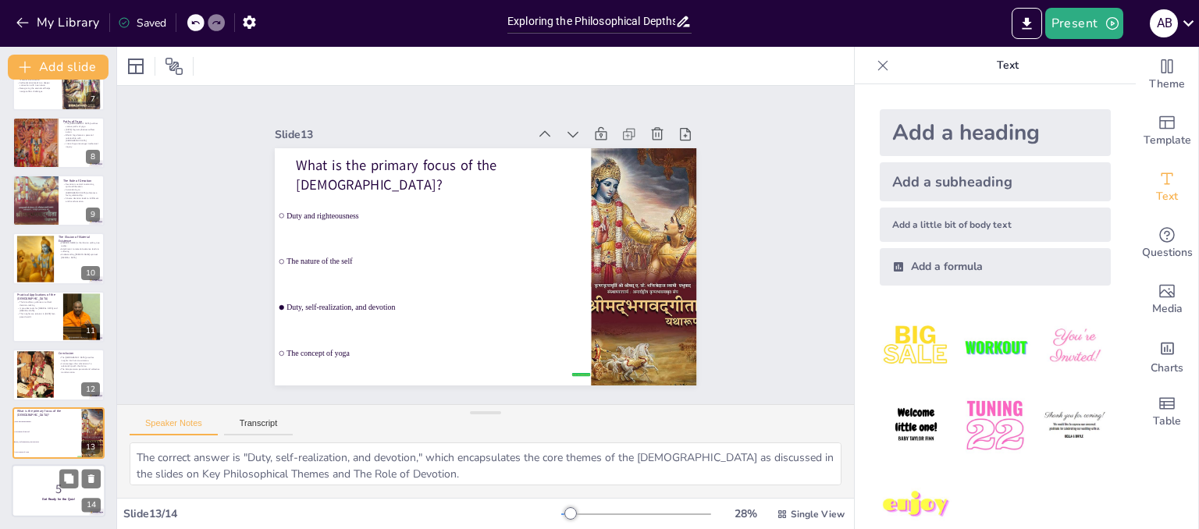
checkbox input "true"
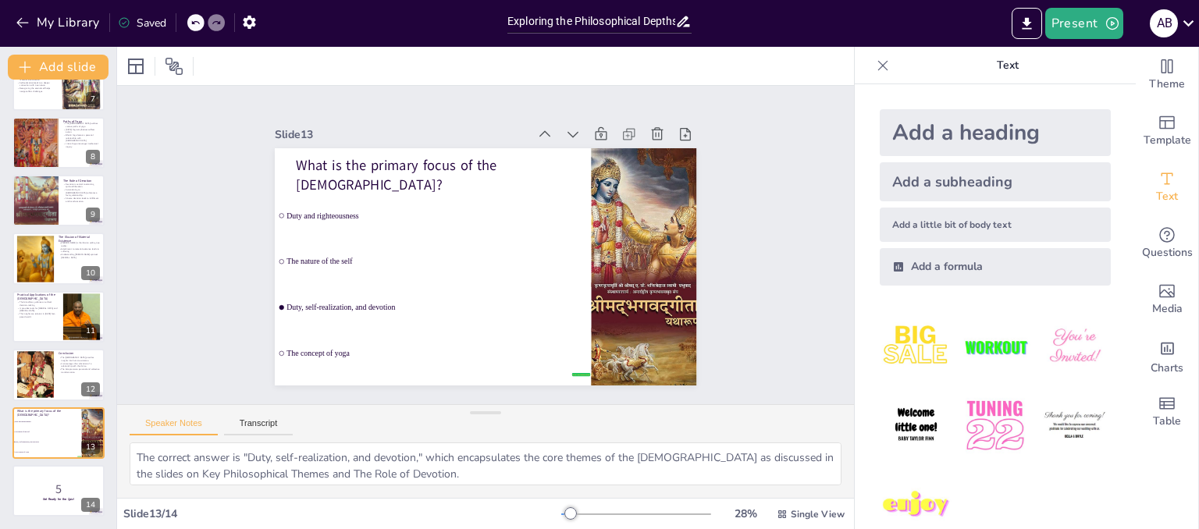
checkbox input "true"
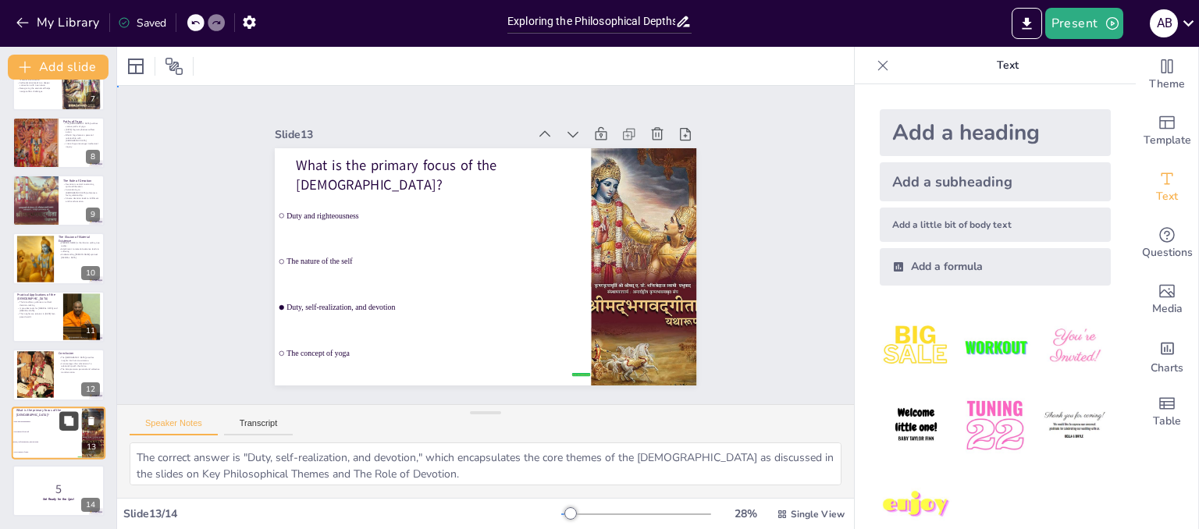
checkbox input "true"
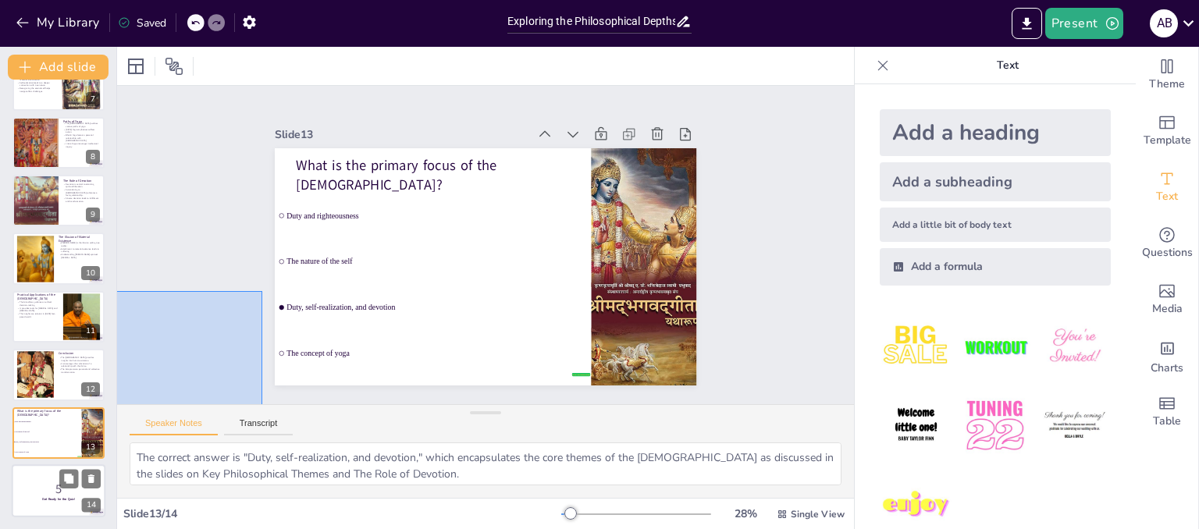
checkbox input "true"
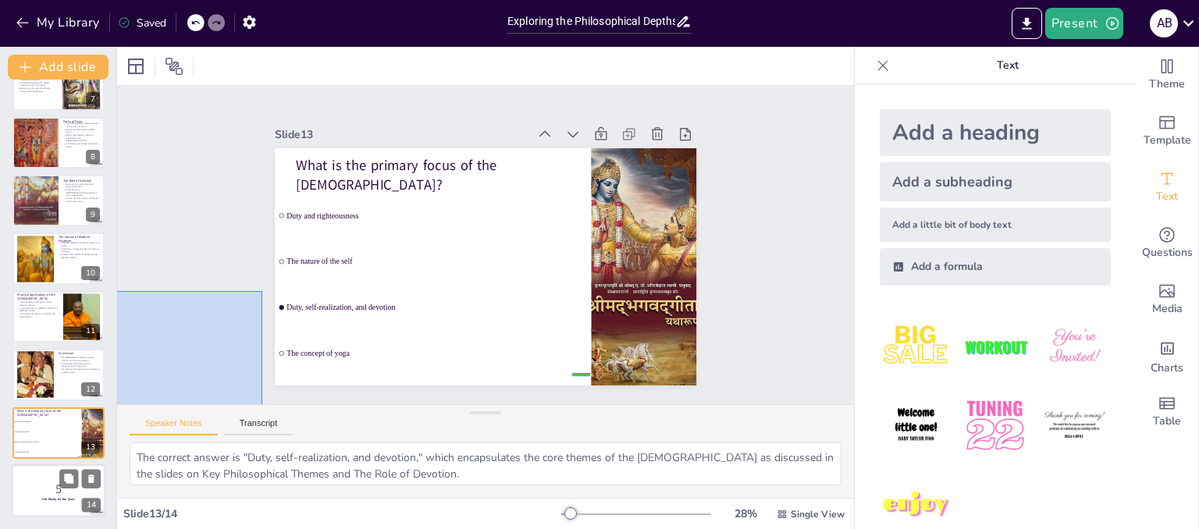
checkbox input "true"
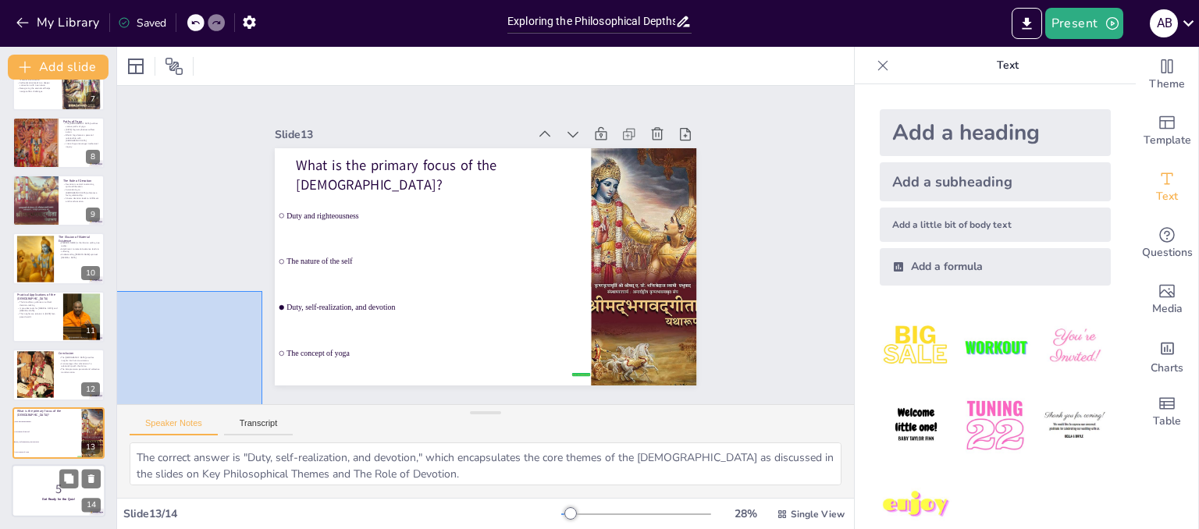
checkbox input "true"
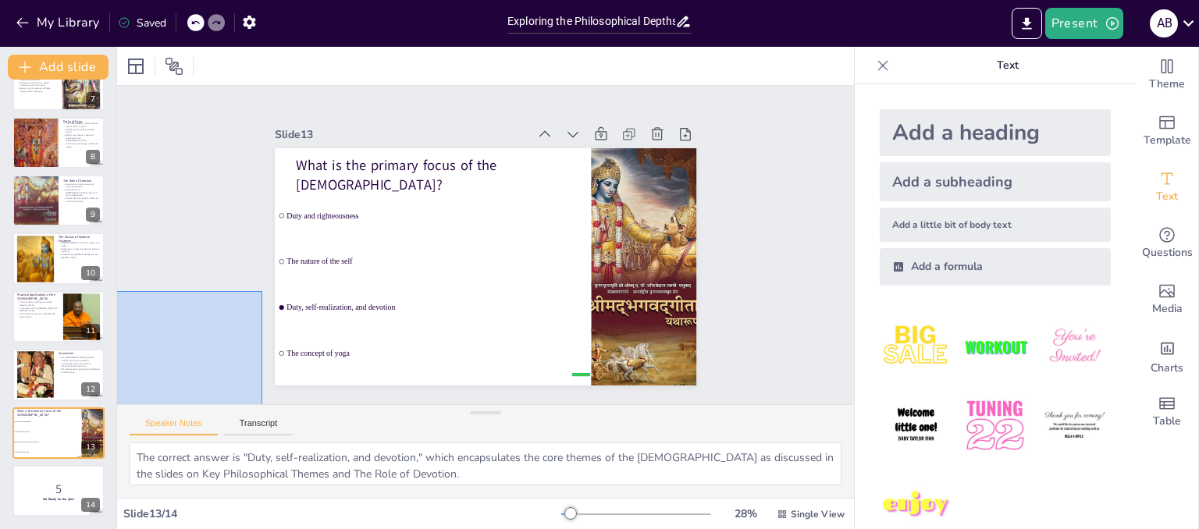
checkbox input "true"
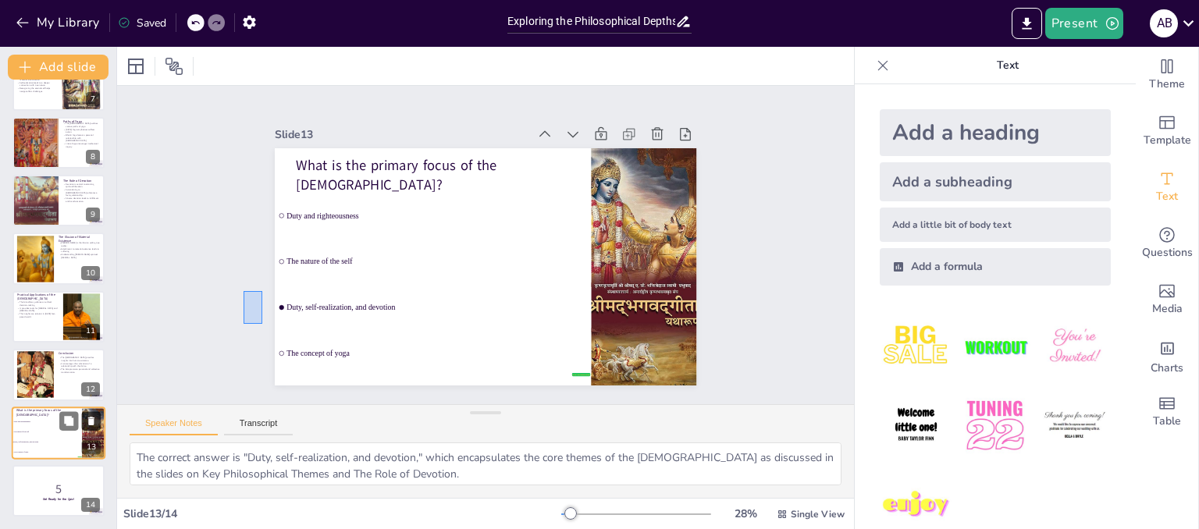
checkbox input "true"
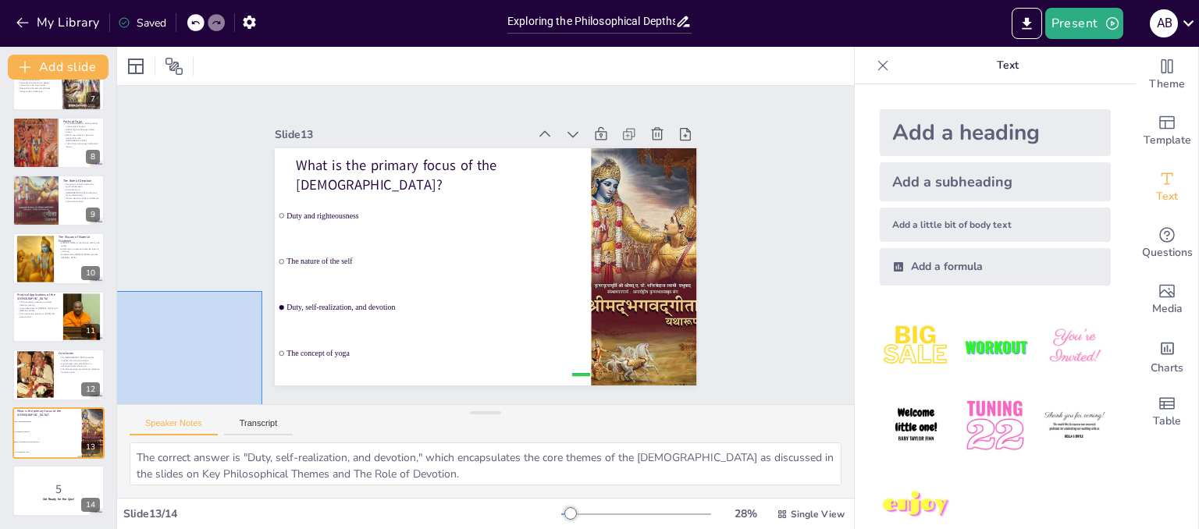
checkbox input "true"
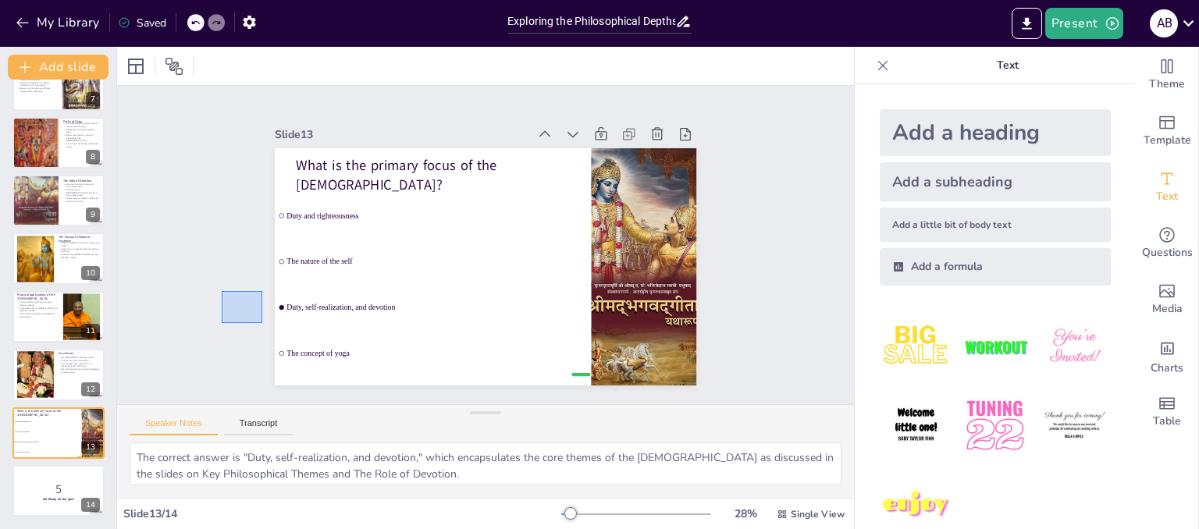
drag, startPoint x: 262, startPoint y: 291, endPoint x: 236, endPoint y: 318, distance: 37.0
click at [236, 318] on div "Slide 1 Go to [DOMAIN_NAME] and login with code Free82374196 Slide 2 Exploring …" at bounding box center [485, 245] width 579 height 464
checkbox input "true"
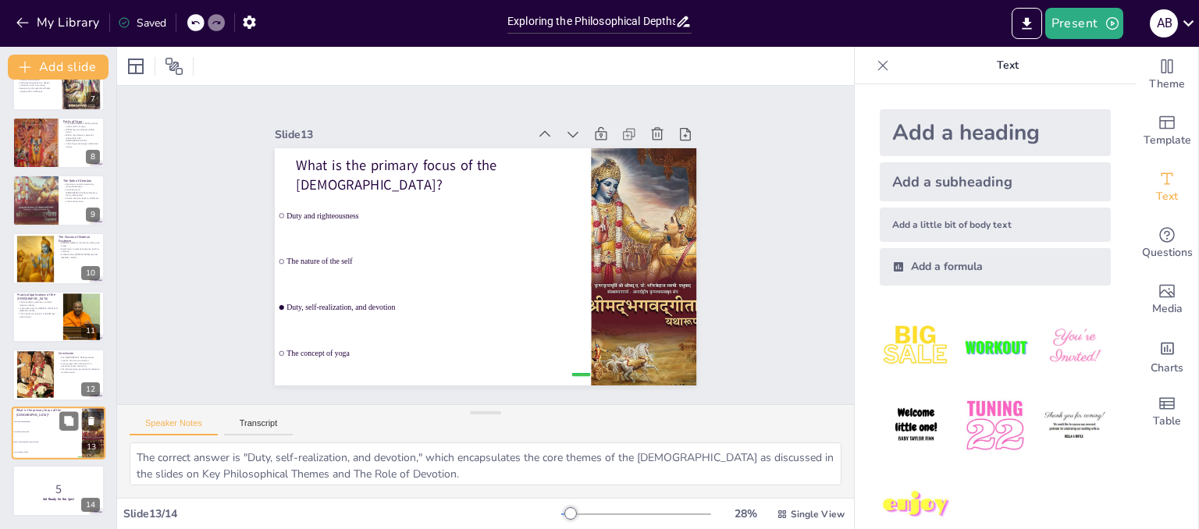
checkbox input "true"
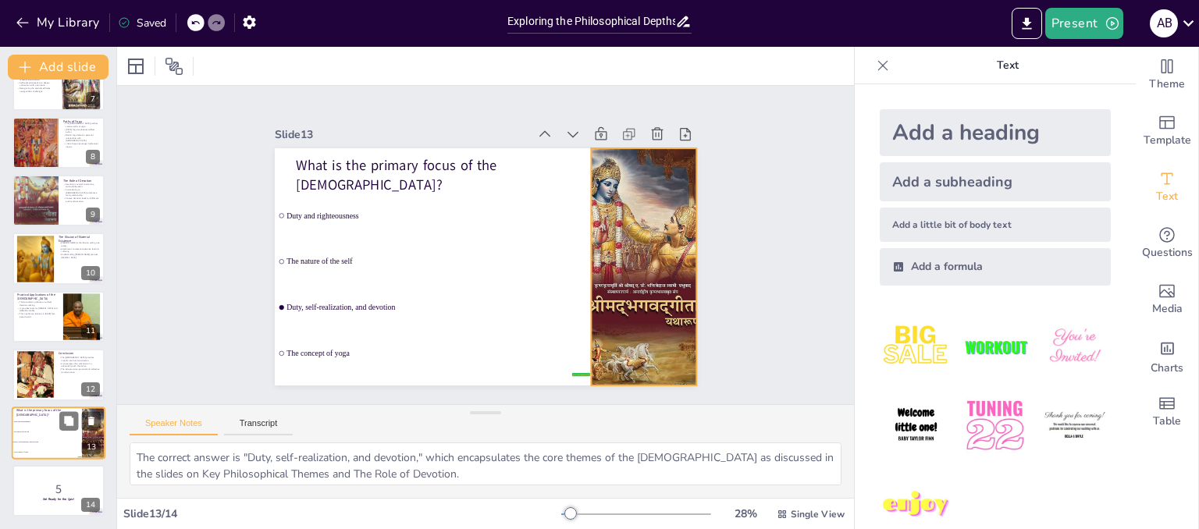
checkbox input "true"
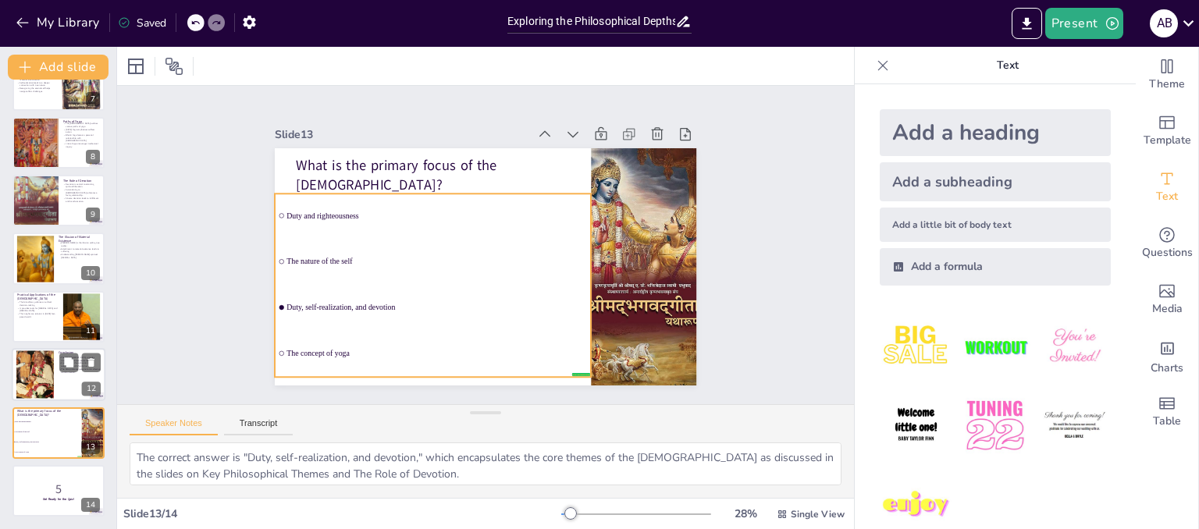
checkbox input "true"
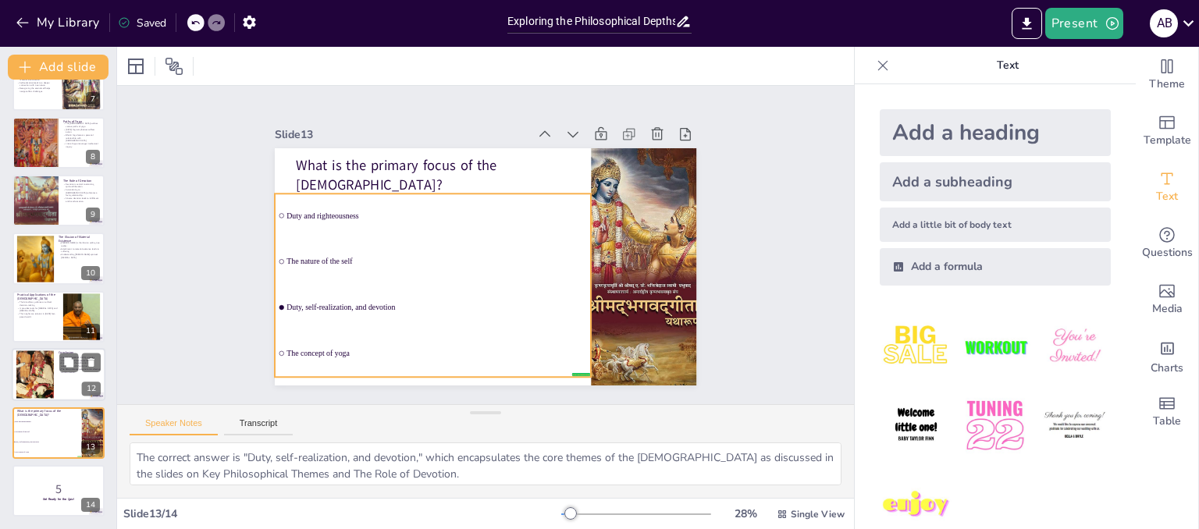
checkbox input "true"
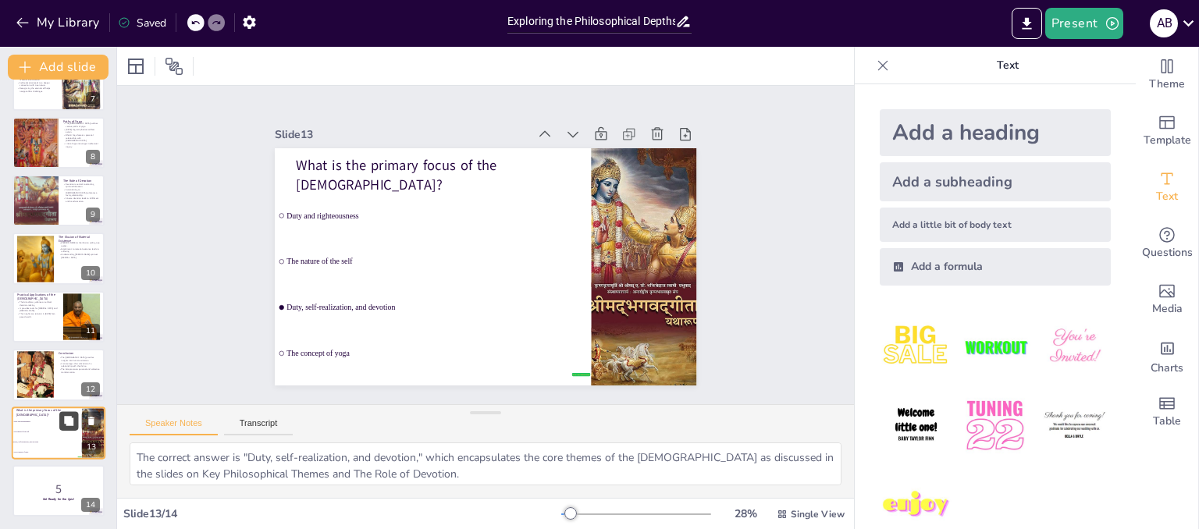
checkbox input "true"
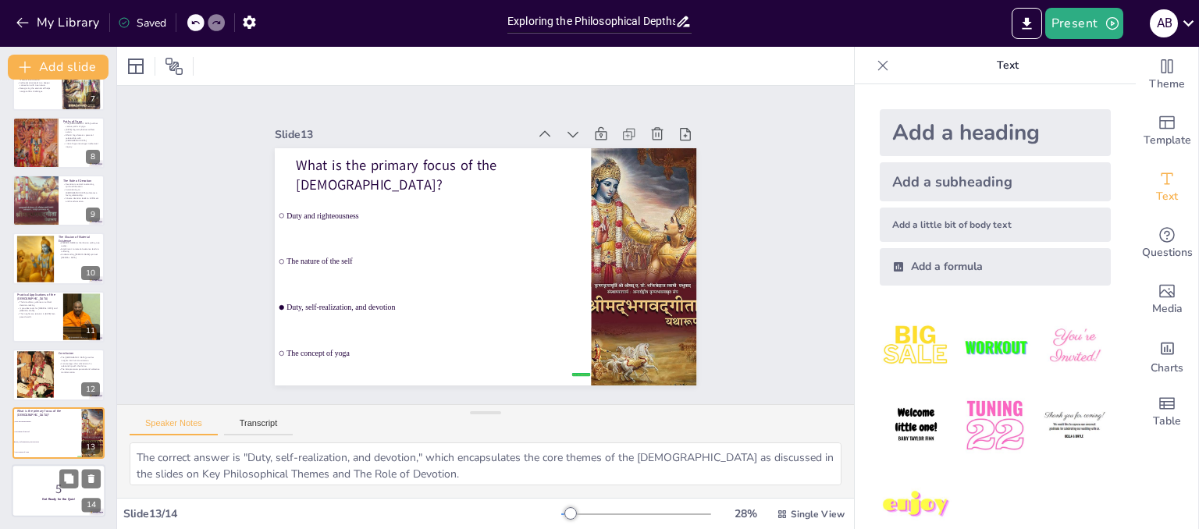
checkbox input "true"
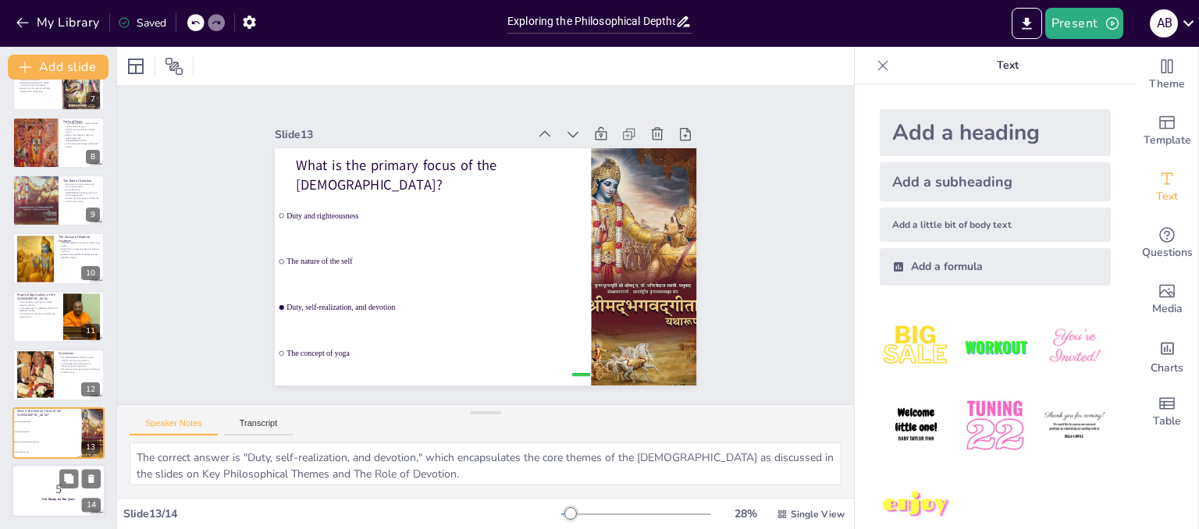
click at [52, 509] on div at bounding box center [59, 490] width 94 height 53
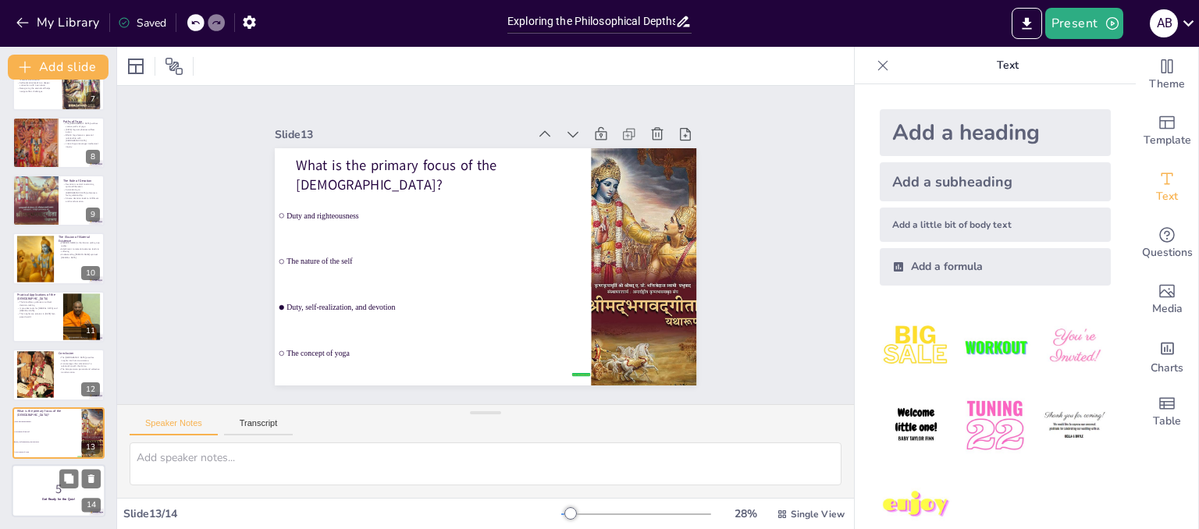
scroll to position [381, 0]
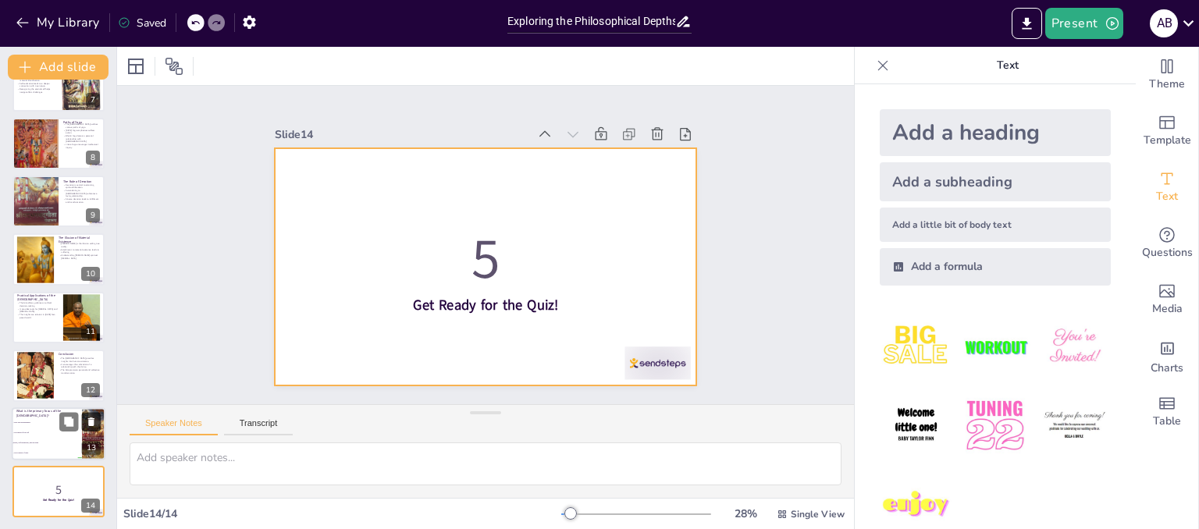
checkbox input "true"
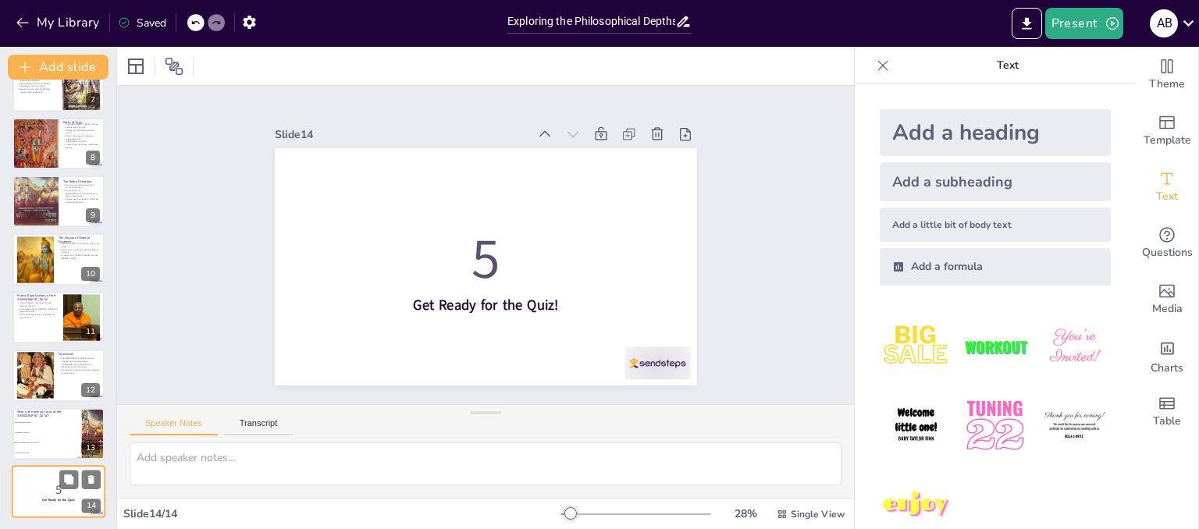
checkbox input "true"
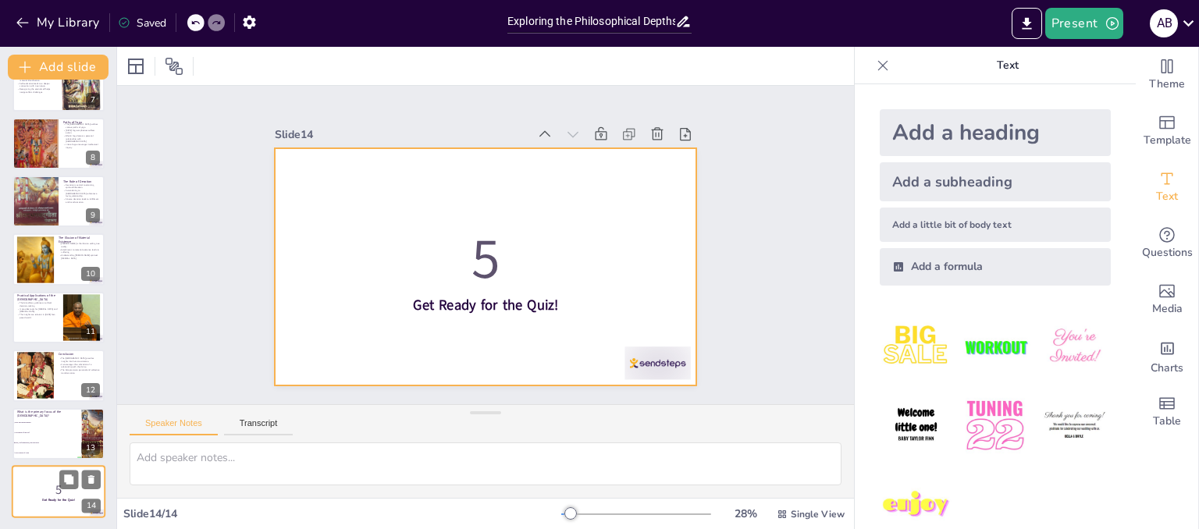
scroll to position [382, 0]
checkbox input "true"
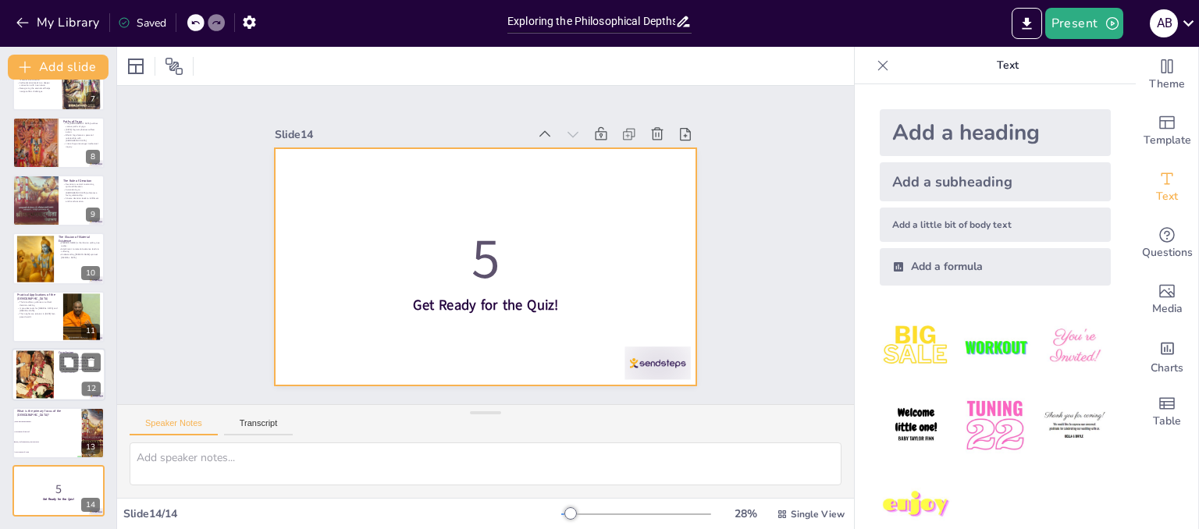
checkbox input "true"
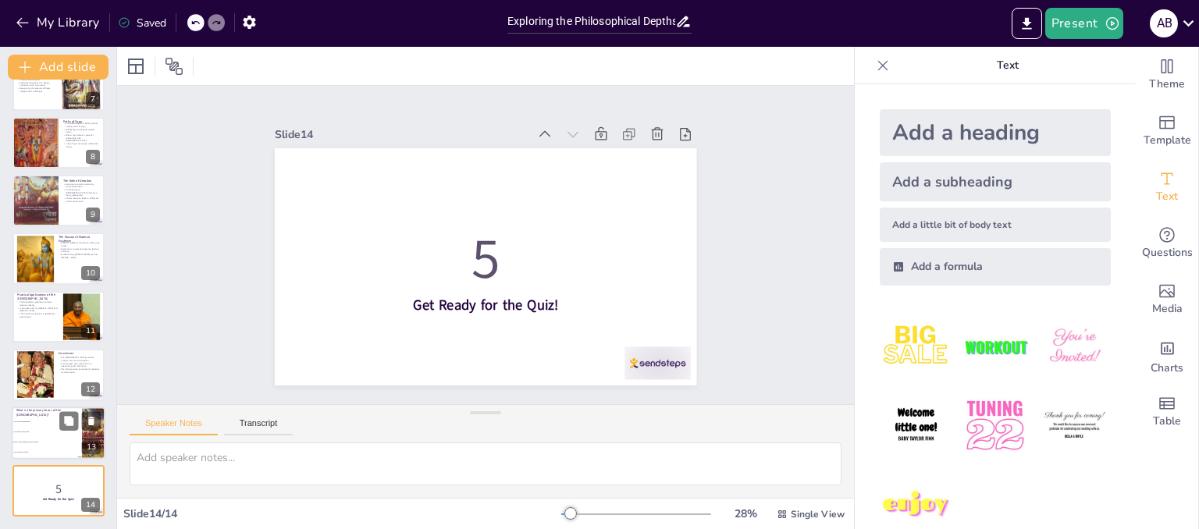
checkbox input "true"
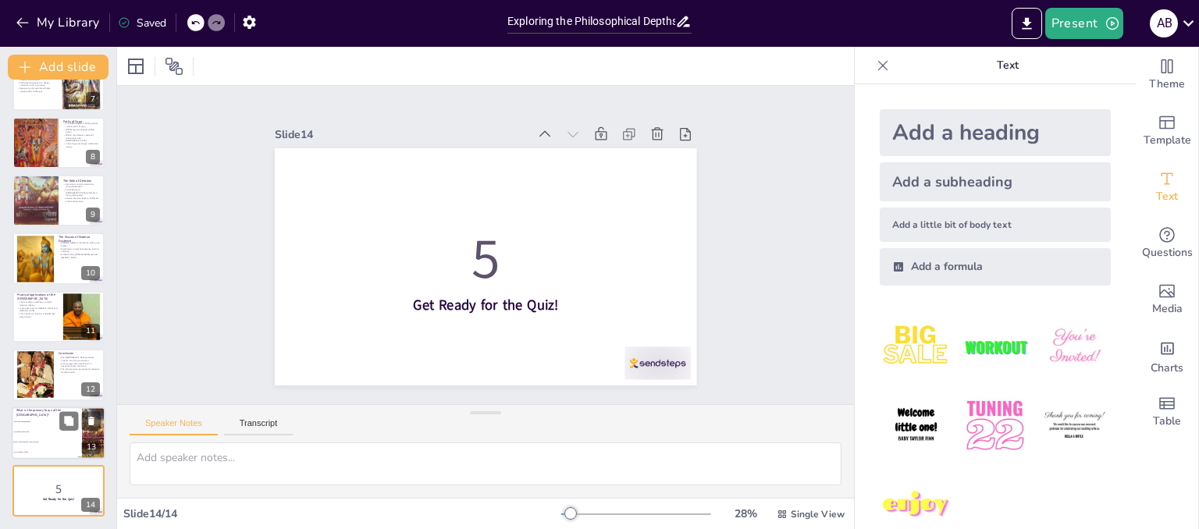
checkbox input "true"
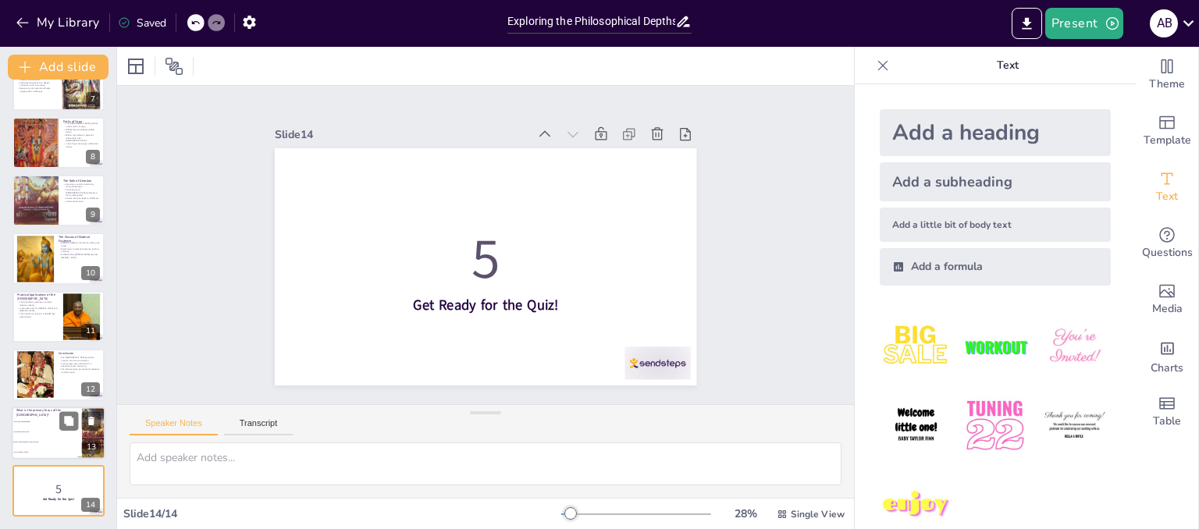
checkbox input "true"
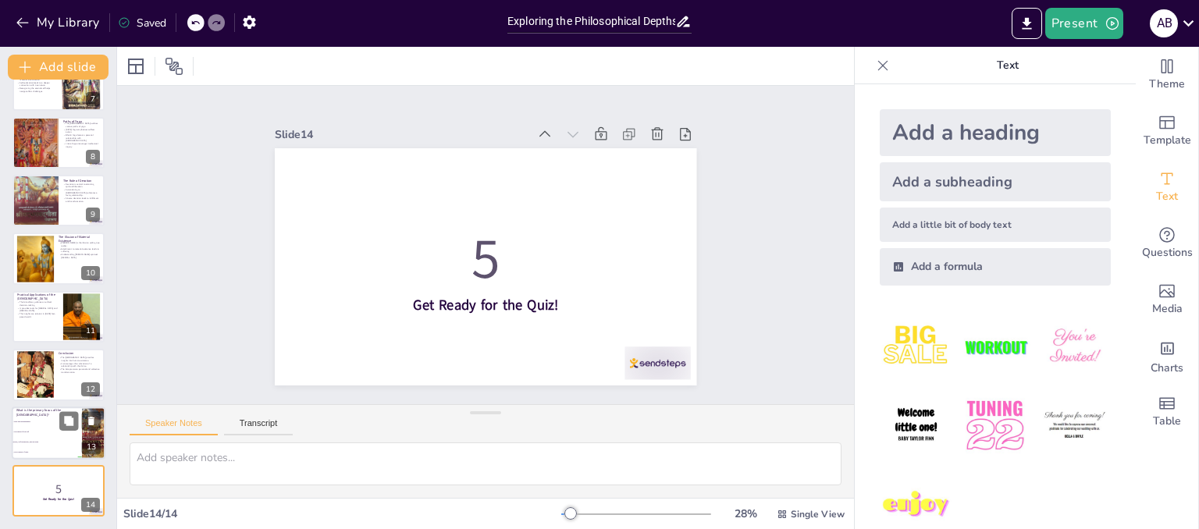
checkbox input "true"
click at [52, 431] on span "The nature of the self" at bounding box center [47, 432] width 67 height 2
type textarea "The correct answer is "Duty, self-realization, and devotion," which encapsulate…"
checkbox input "true"
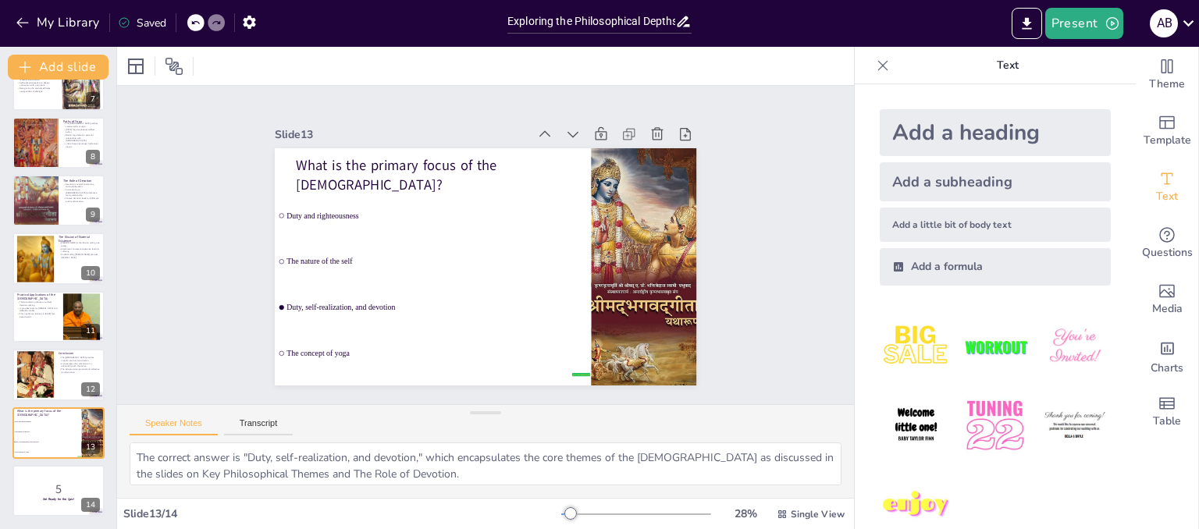
checkbox input "true"
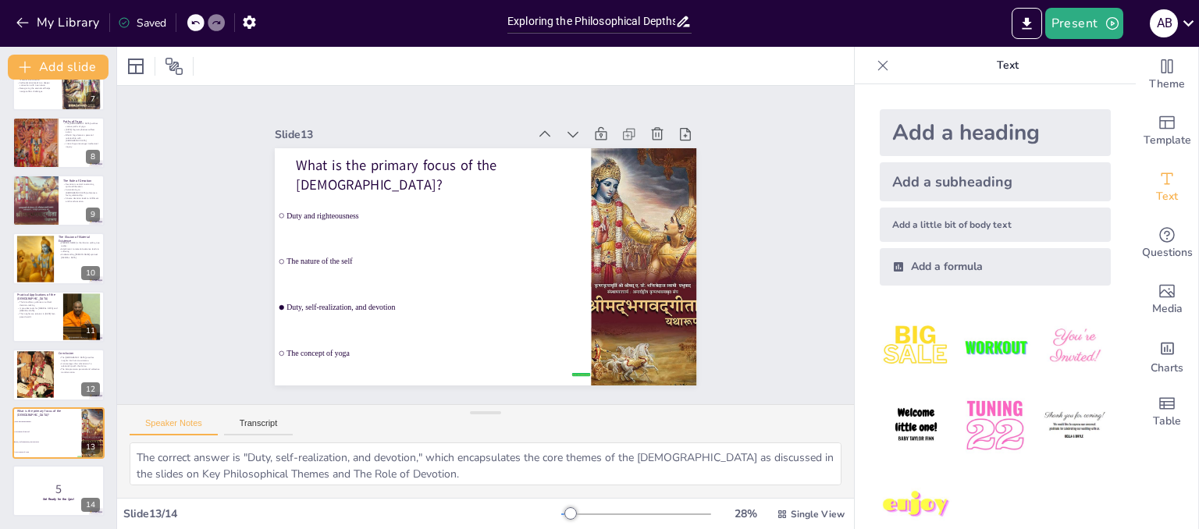
checkbox input "true"
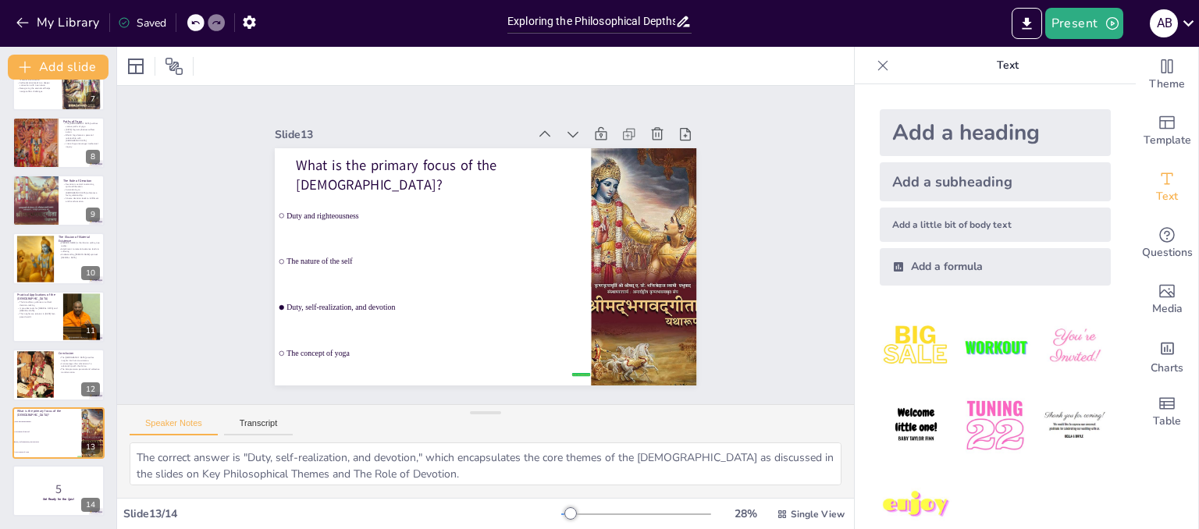
checkbox input "true"
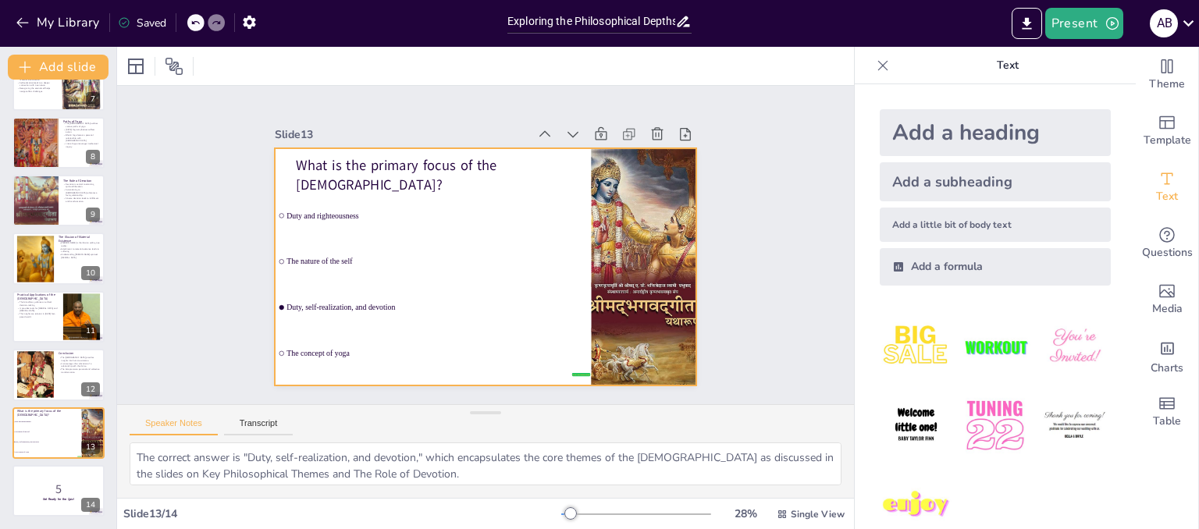
checkbox input "true"
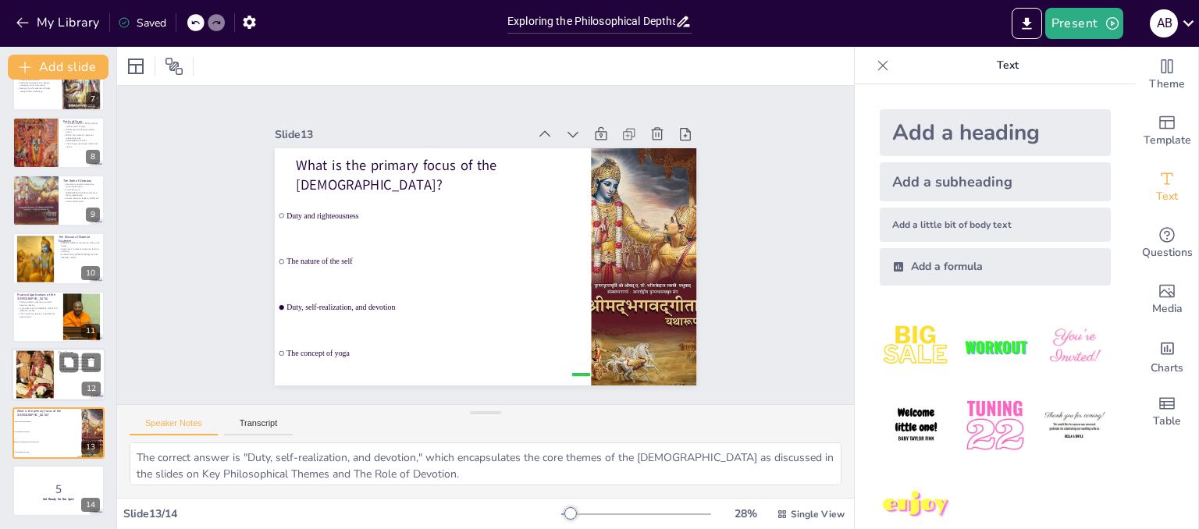
click at [23, 377] on div at bounding box center [34, 374] width 37 height 57
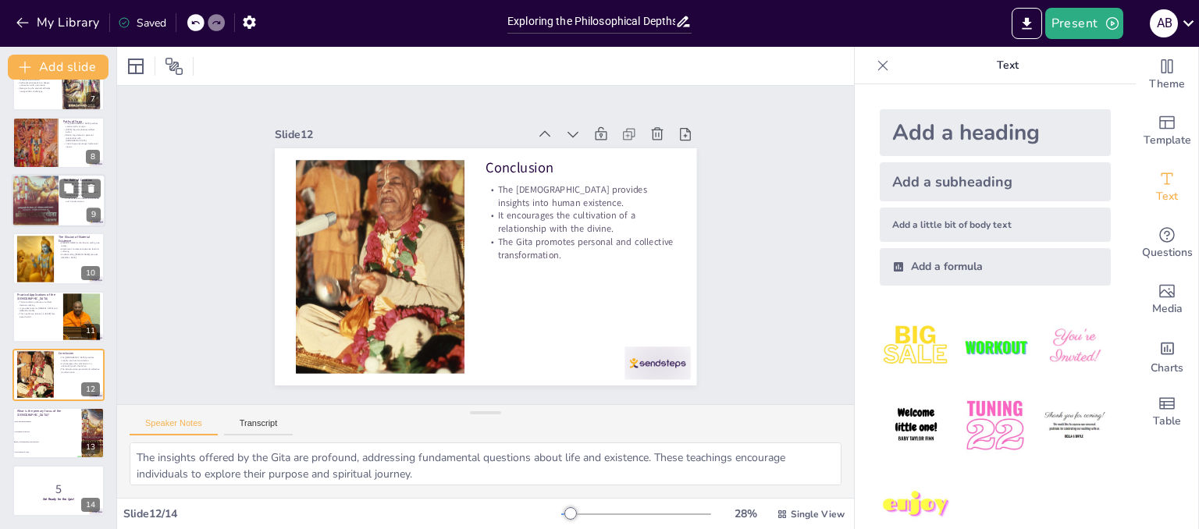
scroll to position [0, 0]
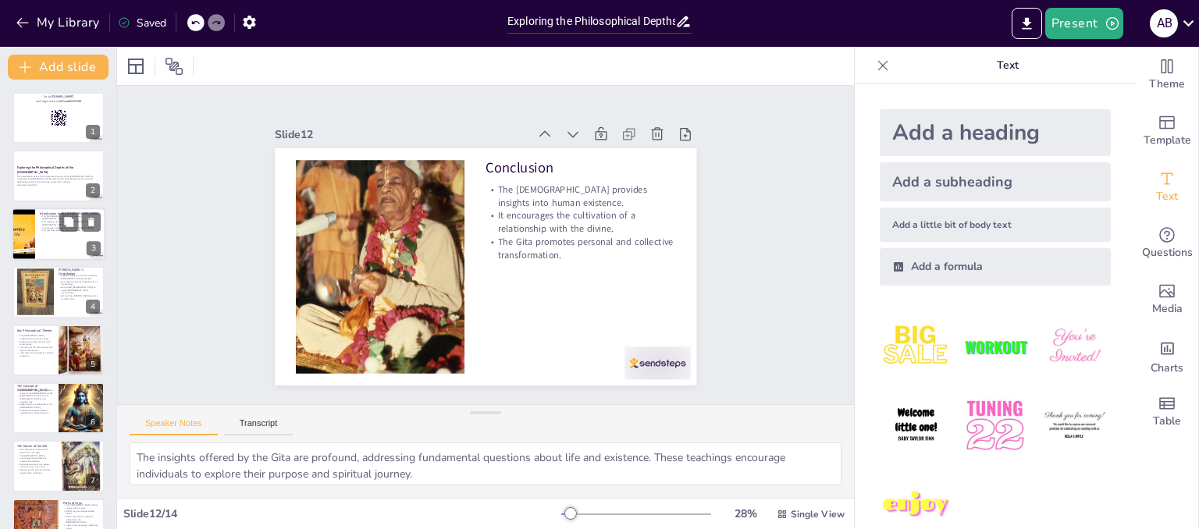
click at [43, 243] on div at bounding box center [59, 234] width 94 height 53
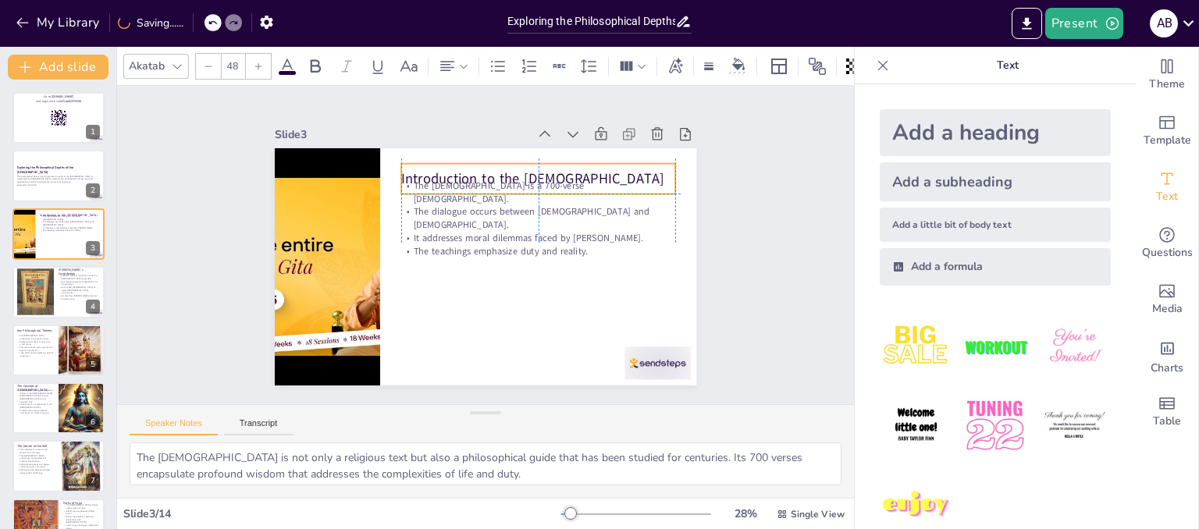
click at [414, 165] on p "Introduction to the [DEMOGRAPHIC_DATA]" at bounding box center [550, 191] width 272 height 76
click at [485, 176] on p "Introduction to the [DEMOGRAPHIC_DATA]" at bounding box center [544, 185] width 275 height 48
click at [485, 176] on p "Introduction to the [DEMOGRAPHIC_DATA]" at bounding box center [556, 198] width 267 height 103
drag, startPoint x: 598, startPoint y: 174, endPoint x: 609, endPoint y: 179, distance: 11.9
click at [609, 179] on p "Introduction to the [DEMOGRAPHIC_DATA]" at bounding box center [580, 241] width 217 height 198
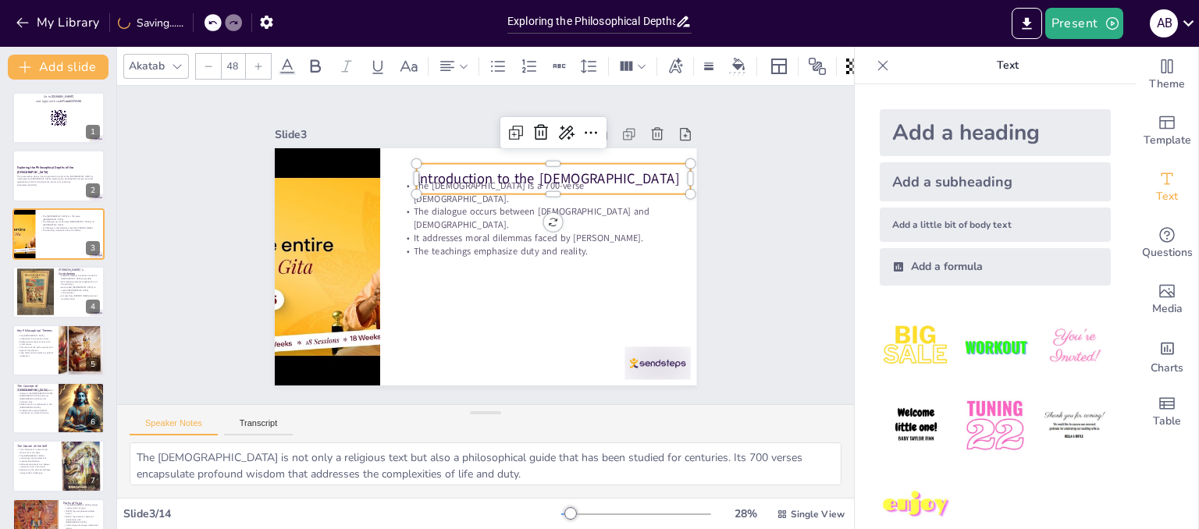
click at [599, 181] on p "Introduction to the [DEMOGRAPHIC_DATA]" at bounding box center [570, 202] width 267 height 103
click at [599, 181] on p "Introduction to the [DEMOGRAPHIC_DATA]" at bounding box center [553, 179] width 274 height 20
click at [599, 181] on p "Introduction to the [DEMOGRAPHIC_DATA]" at bounding box center [559, 186] width 275 height 48
click at [599, 181] on p "Introduction to the [DEMOGRAPHIC_DATA]" at bounding box center [565, 194] width 272 height 76
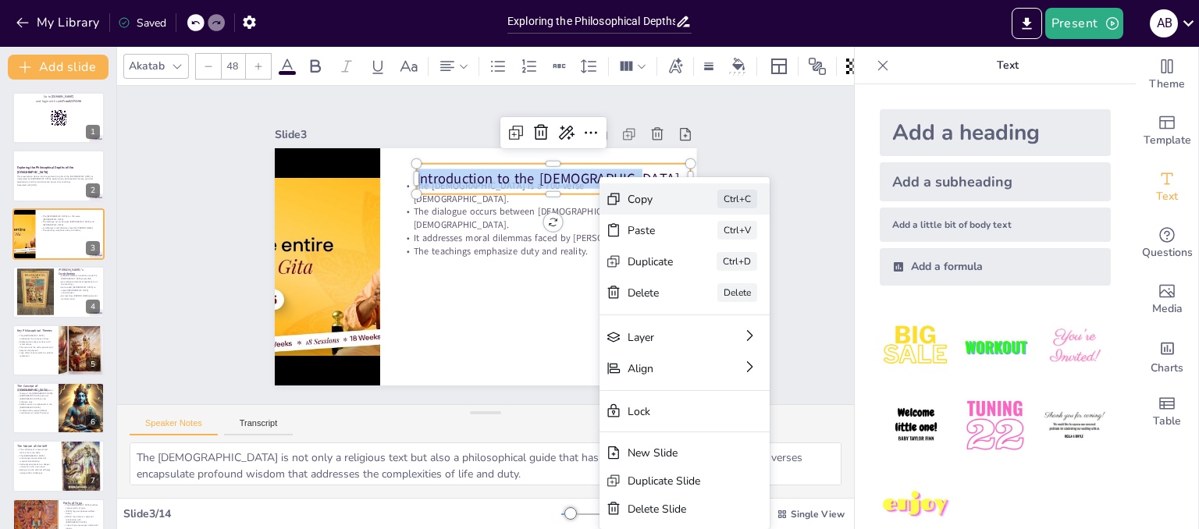
click at [738, 304] on div "Copy" at bounding box center [762, 314] width 48 height 20
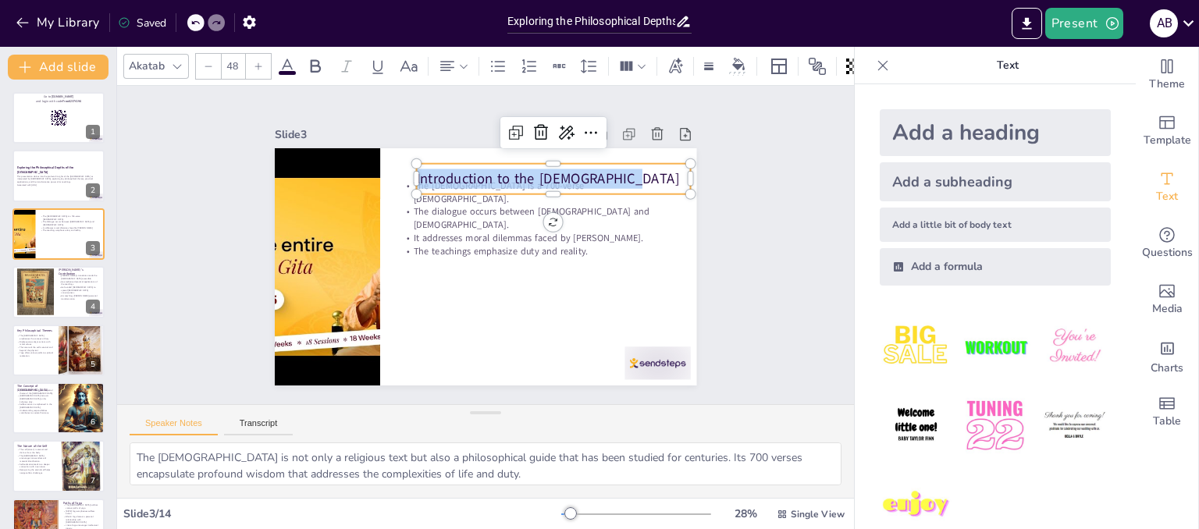
scroll to position [101, 0]
click at [713, 419] on div "Speaker Notes Transcript" at bounding box center [485, 423] width 737 height 37
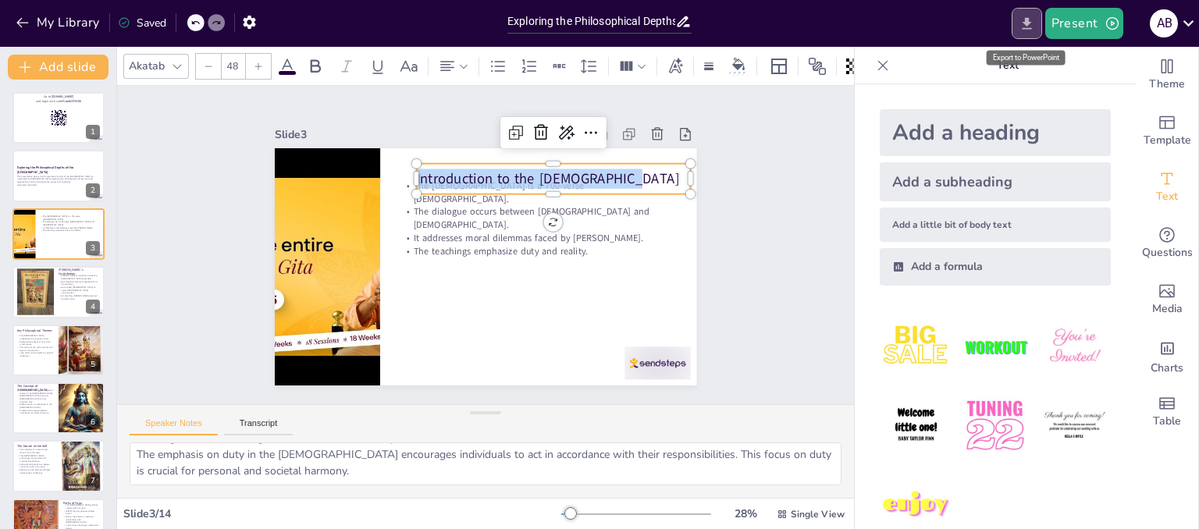
click at [1025, 22] on icon "Export to PowerPoint" at bounding box center [1025, 23] width 9 height 12
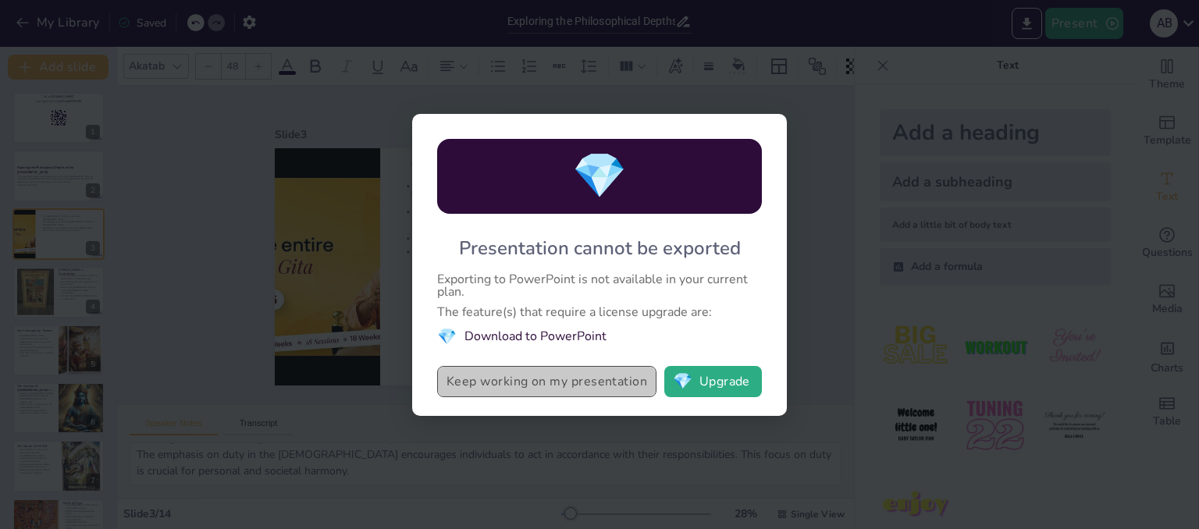
click at [596, 389] on button "Keep working on my presentation" at bounding box center [546, 381] width 219 height 31
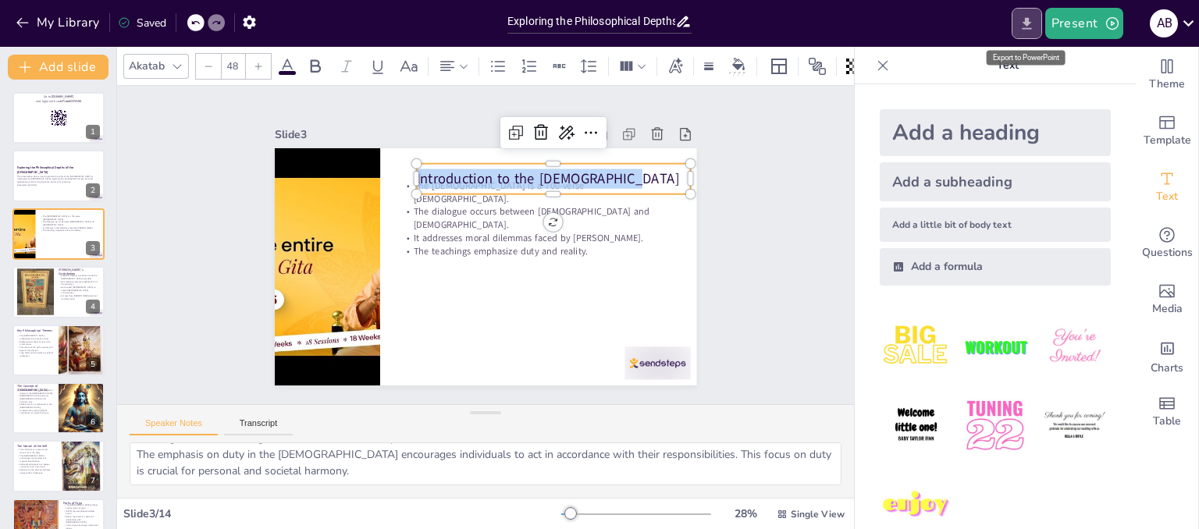
click at [1032, 23] on icon "Export to PowerPoint" at bounding box center [1026, 24] width 16 height 16
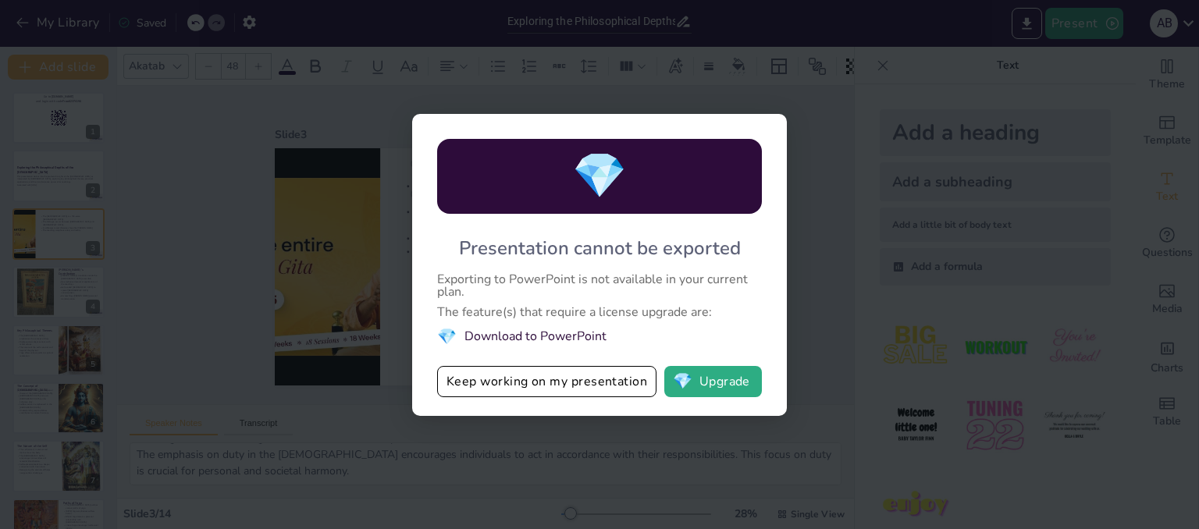
click at [926, 234] on div "💎 Presentation cannot be exported Exporting to PowerPoint is not available in y…" at bounding box center [599, 264] width 1199 height 529
click at [597, 385] on button "Keep working on my presentation" at bounding box center [546, 381] width 219 height 31
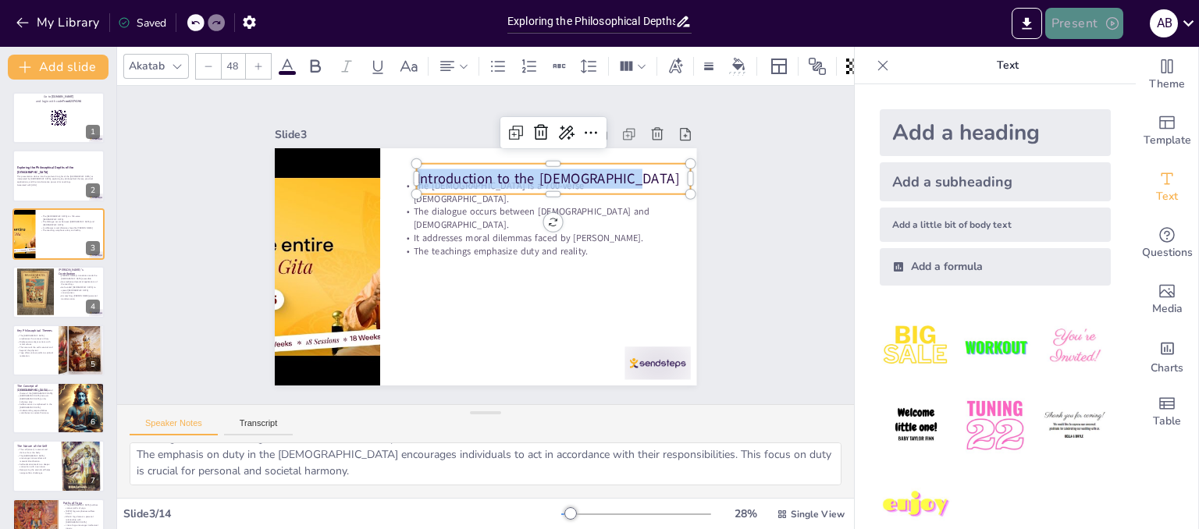
click at [1095, 30] on button "Present" at bounding box center [1084, 23] width 78 height 31
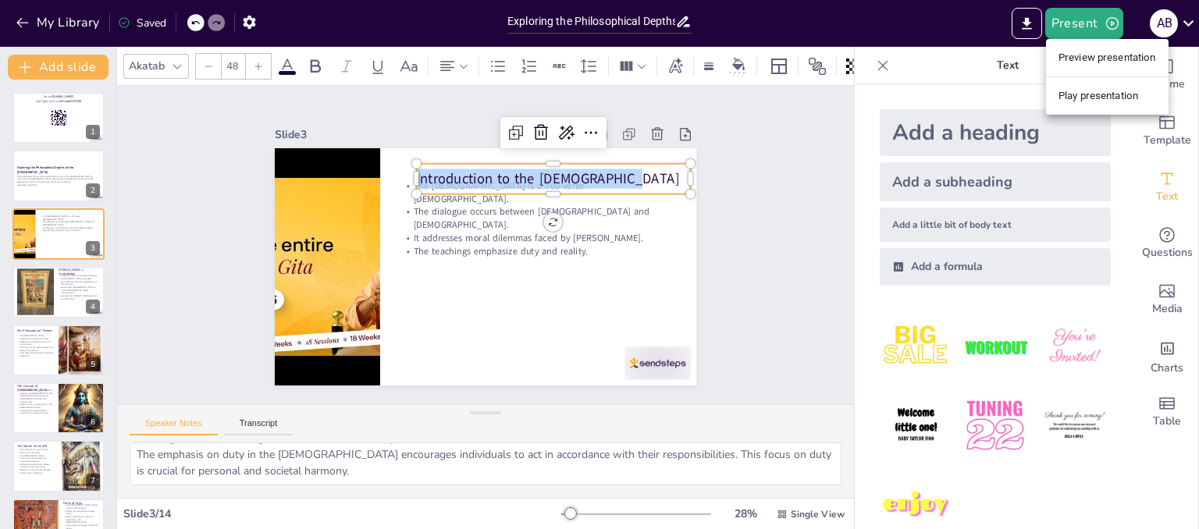
click at [1103, 48] on li "Preview presentation" at bounding box center [1107, 57] width 123 height 25
